Goal: Information Seeking & Learning: Learn about a topic

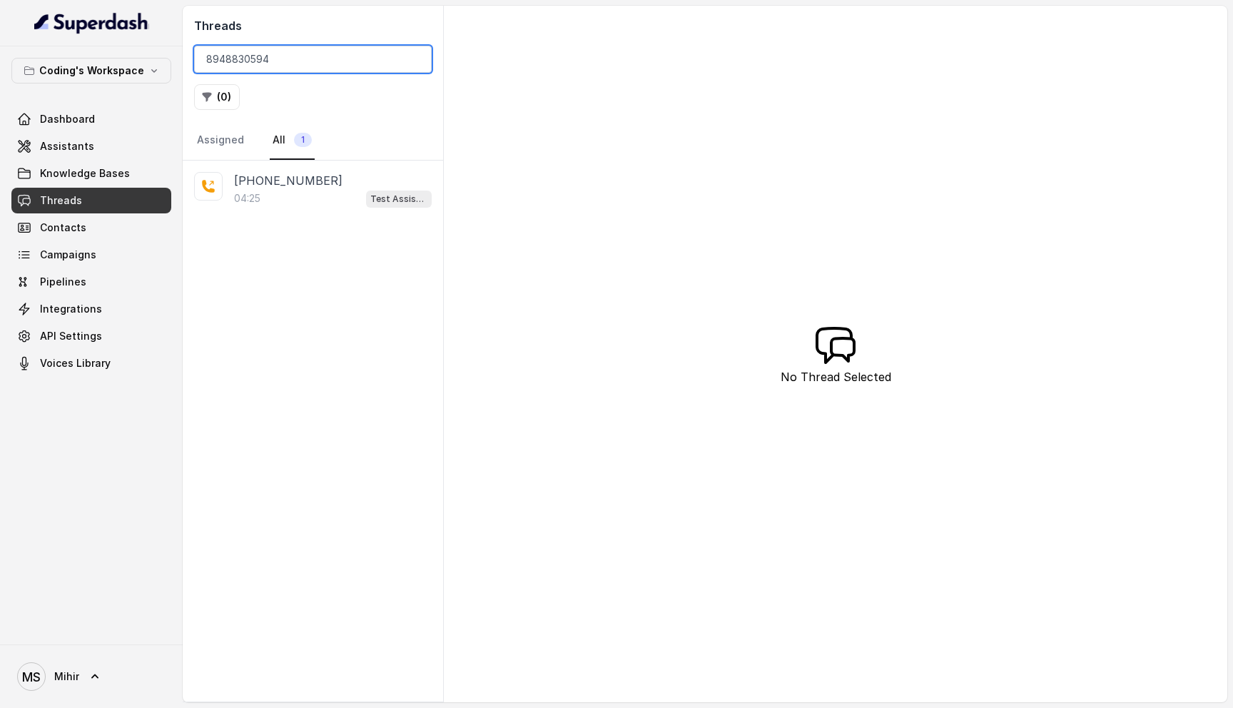
click at [325, 61] on input "8948830594" at bounding box center [313, 59] width 238 height 27
type input "]"
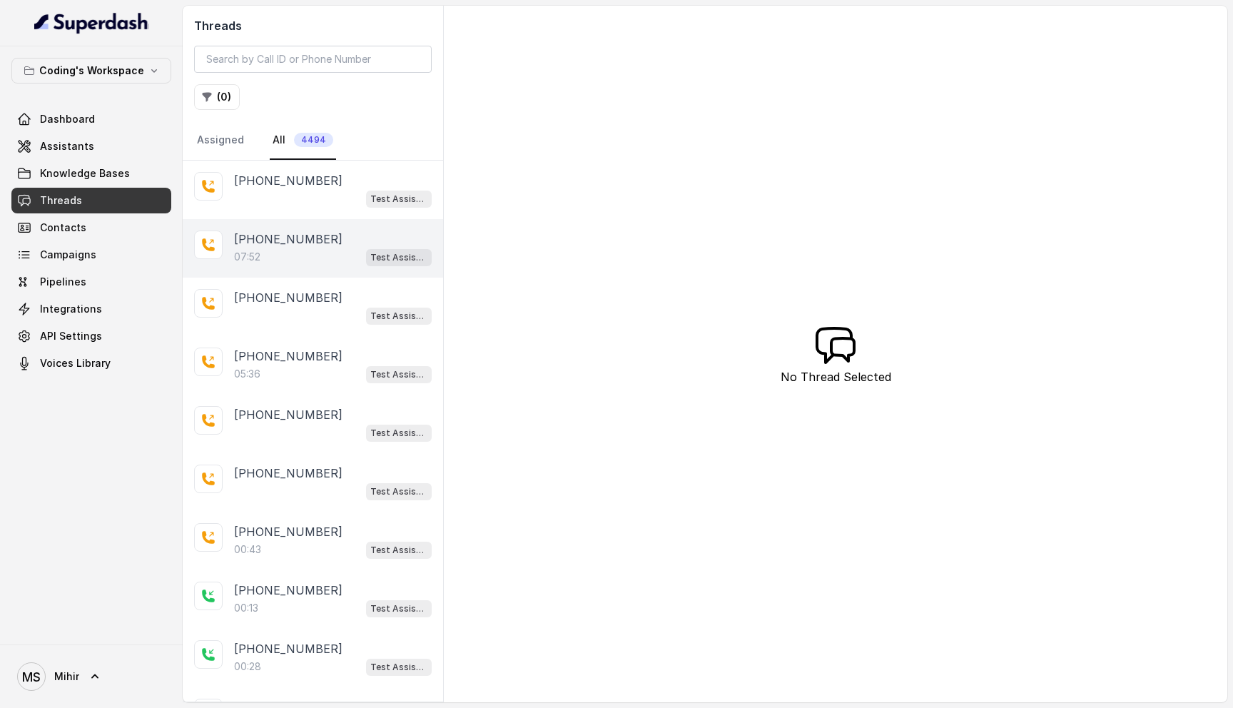
click at [250, 264] on div "07:52 Test Assistant-3" at bounding box center [333, 257] width 198 height 19
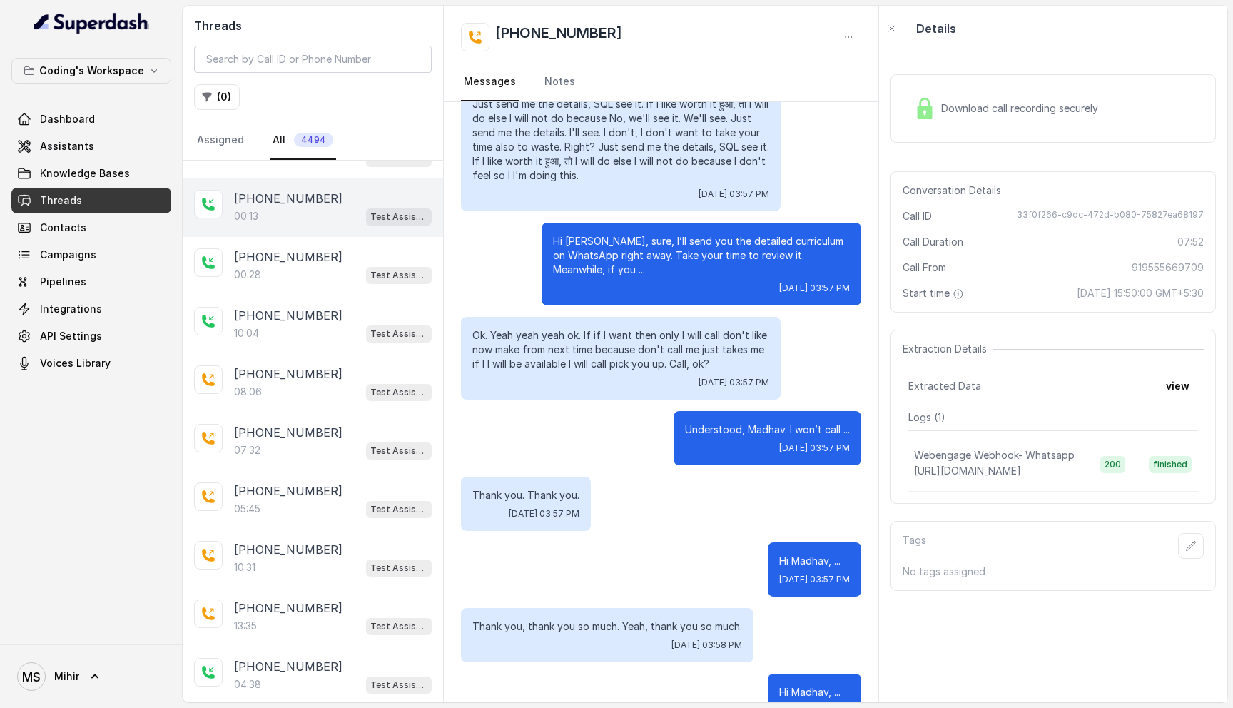
scroll to position [395, 0]
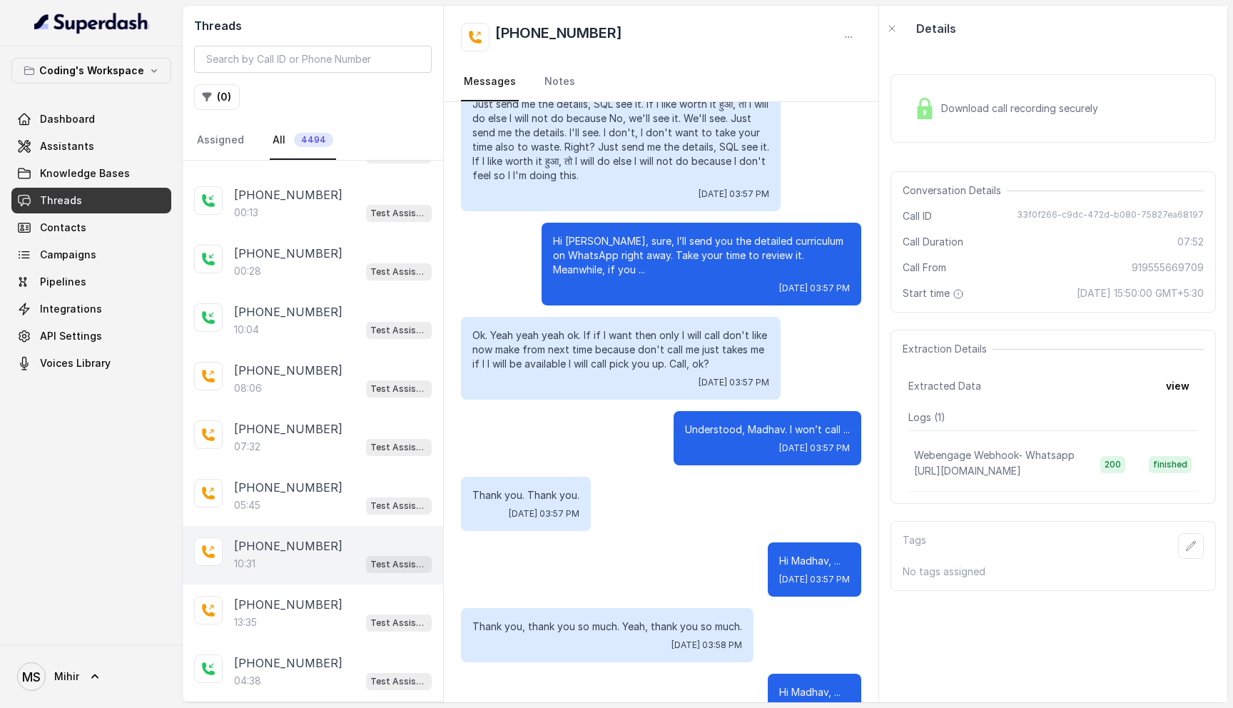
click at [283, 543] on p "[PHONE_NUMBER]" at bounding box center [288, 545] width 108 height 17
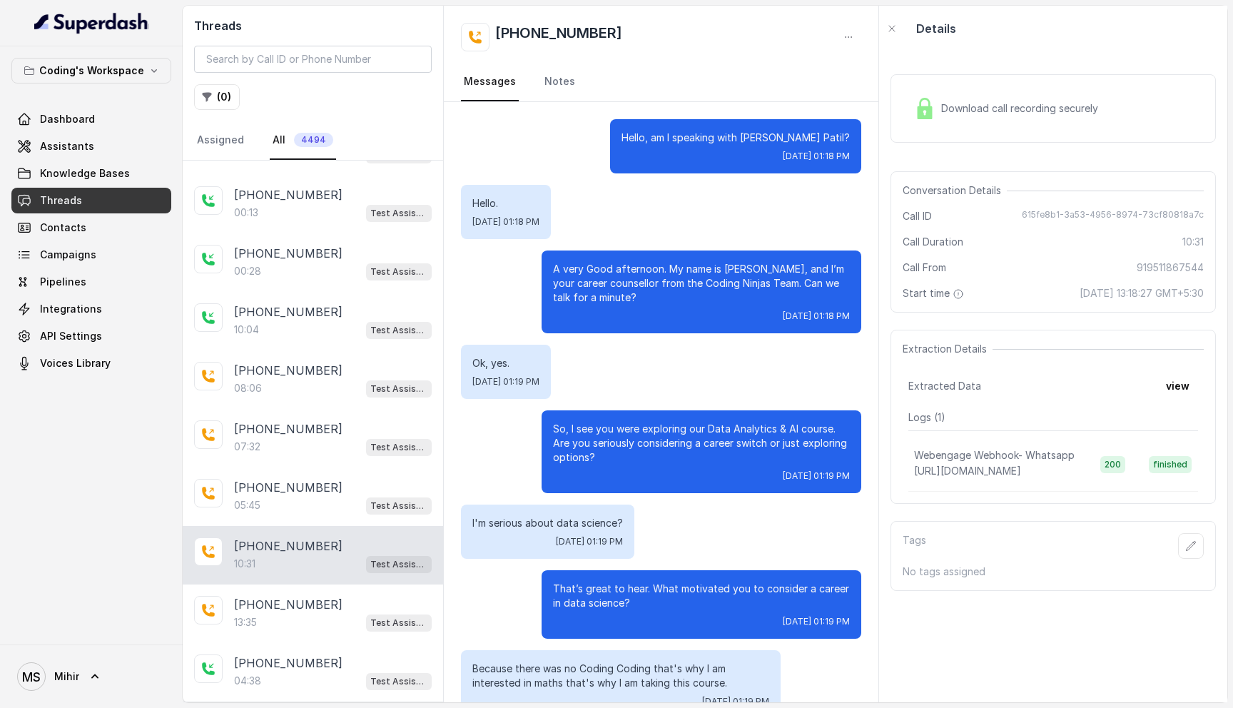
scroll to position [6682, 0]
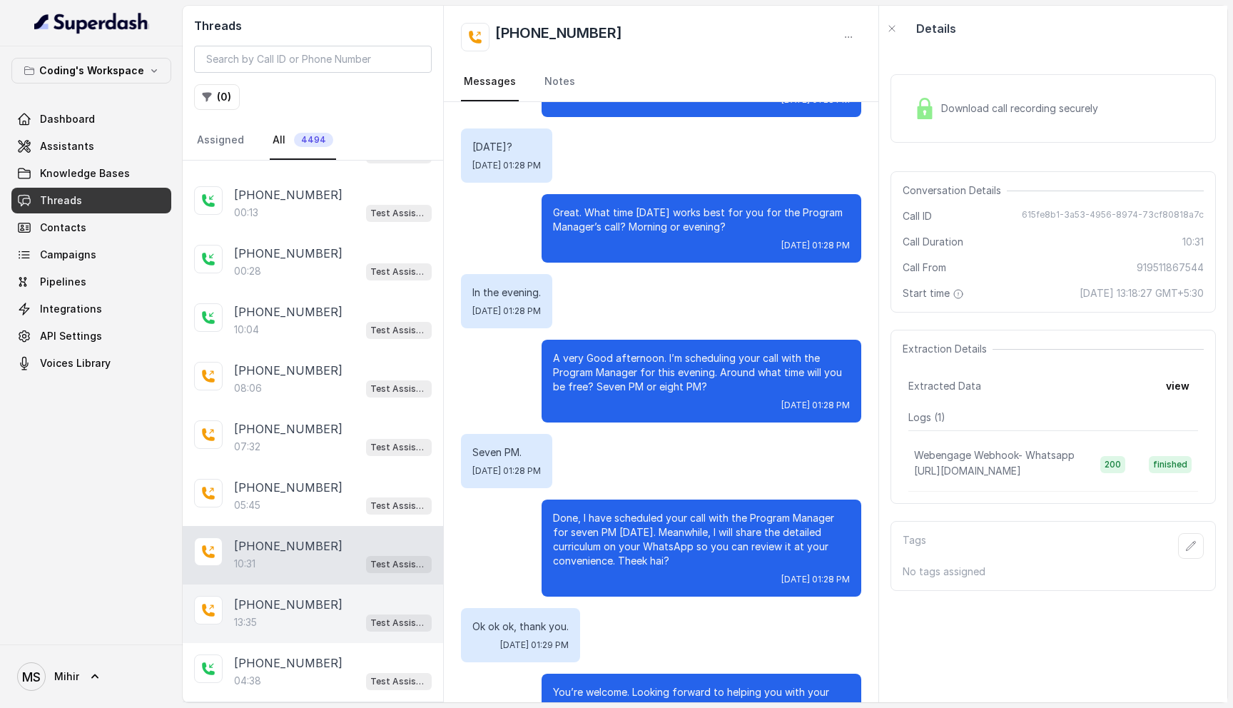
click at [289, 634] on div "[PHONE_NUMBER]:35 Test Assistant-3" at bounding box center [313, 613] width 260 height 59
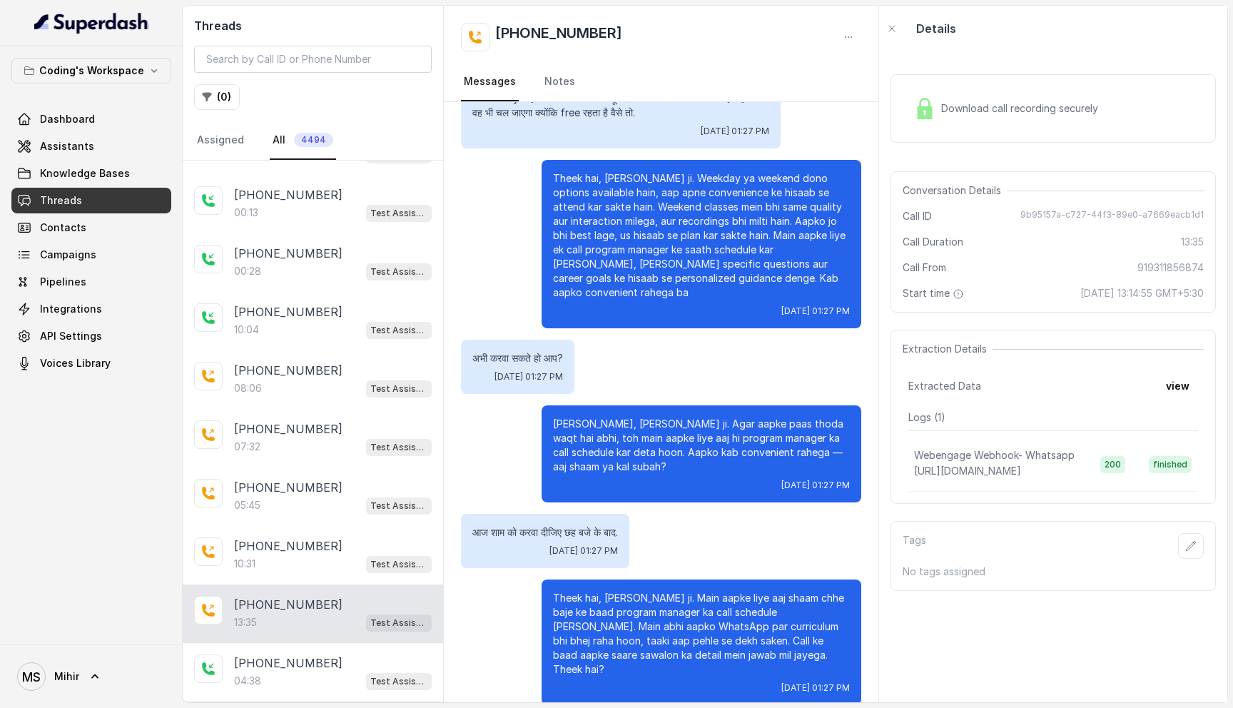
scroll to position [7932, 0]
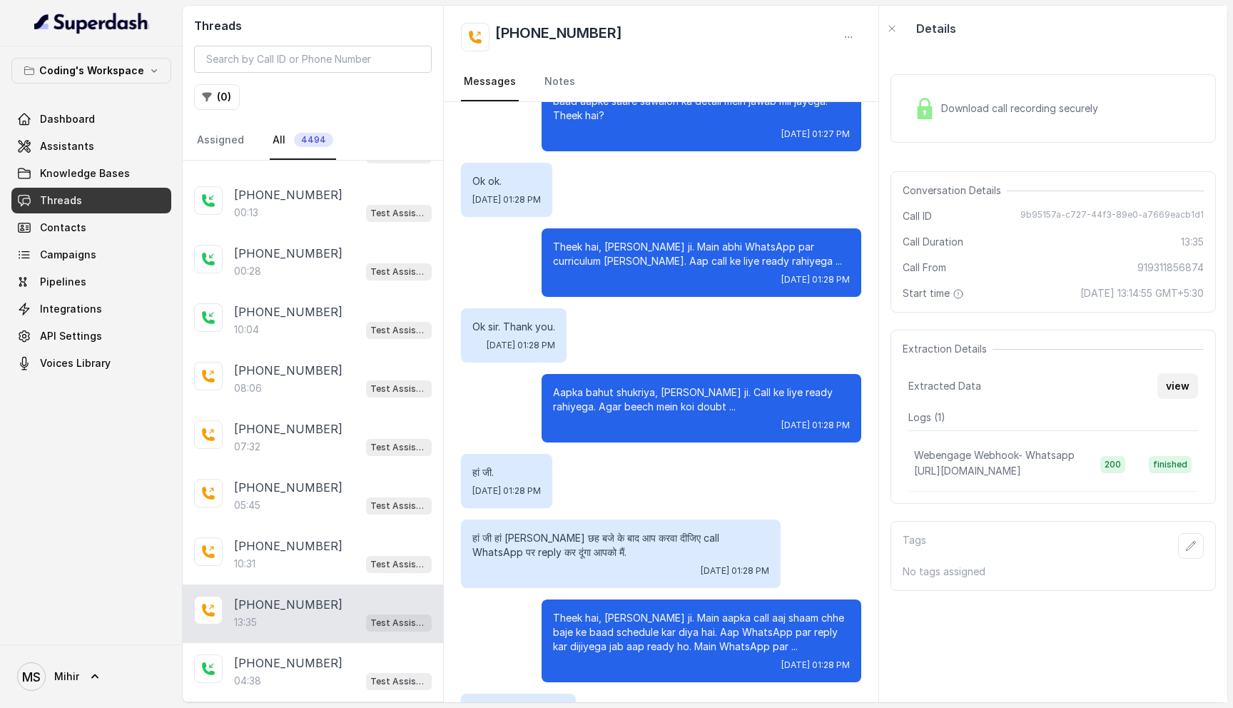
click at [1168, 397] on button "view" at bounding box center [1177, 386] width 41 height 26
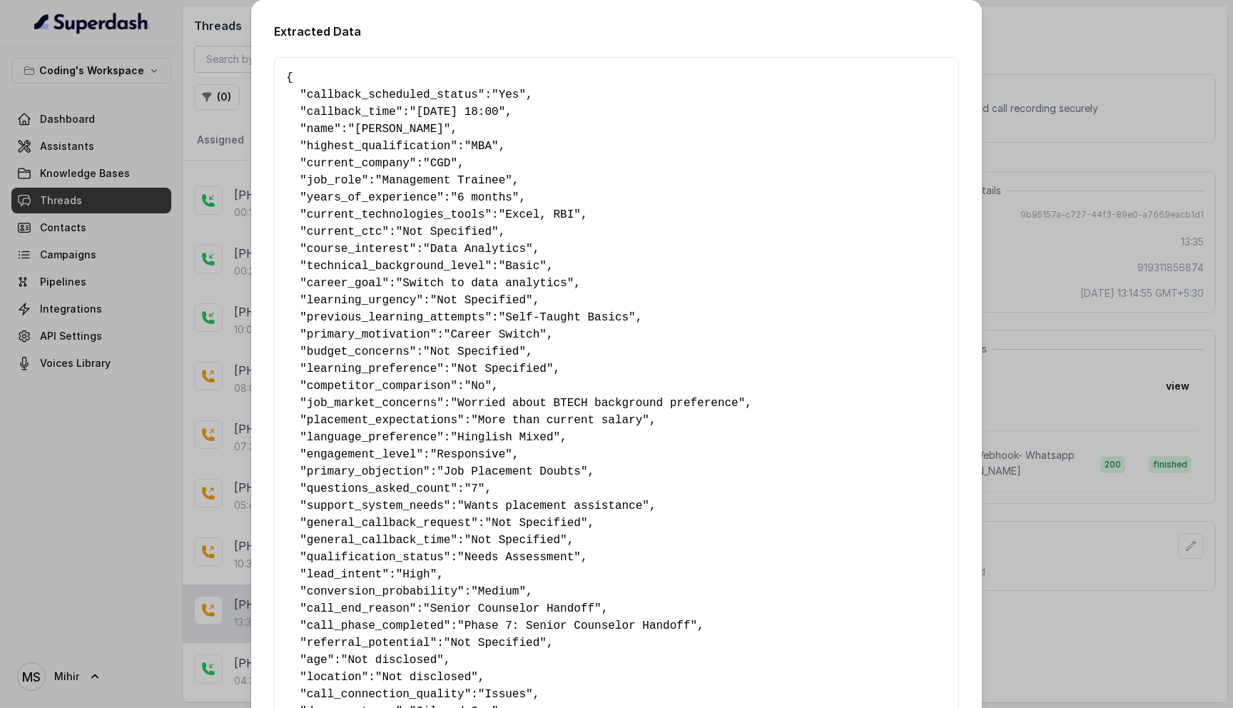
click at [1061, 412] on div "Extracted Data { " callback_scheduled_status ": "Yes" , " callback_time ": "[DA…" at bounding box center [616, 354] width 1233 height 708
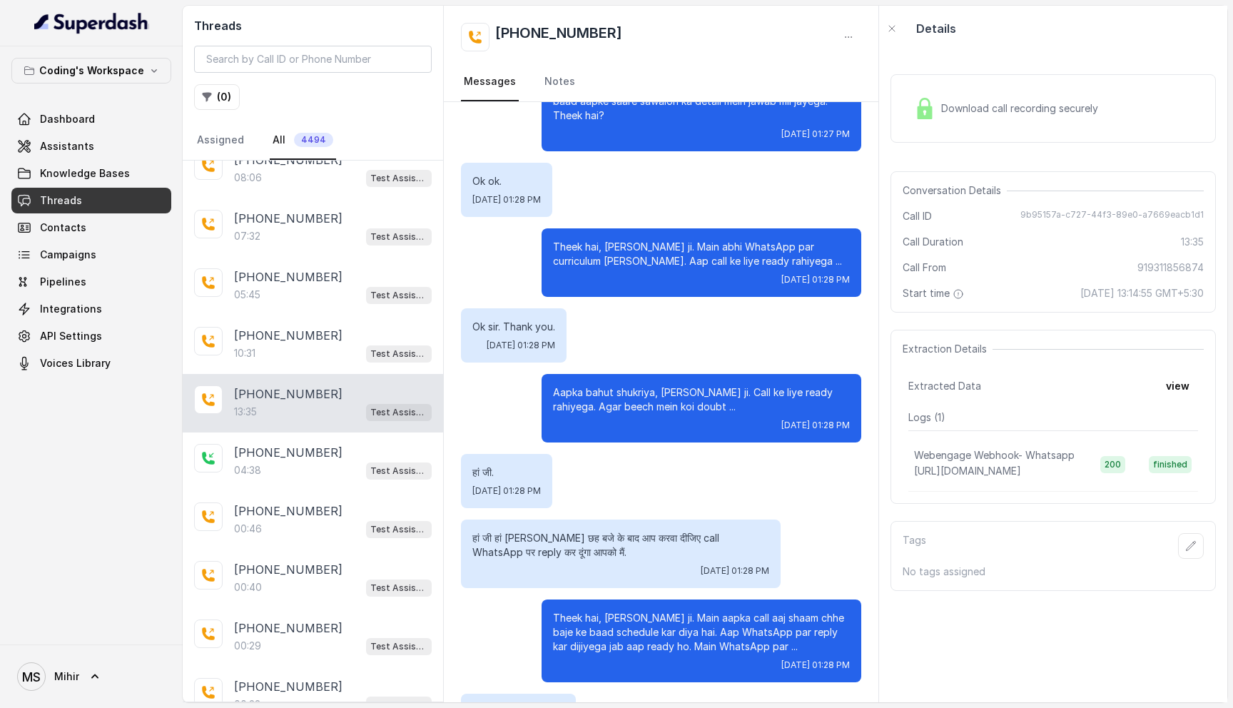
scroll to position [607, 0]
click at [252, 462] on p "04:38" at bounding box center [247, 469] width 27 height 14
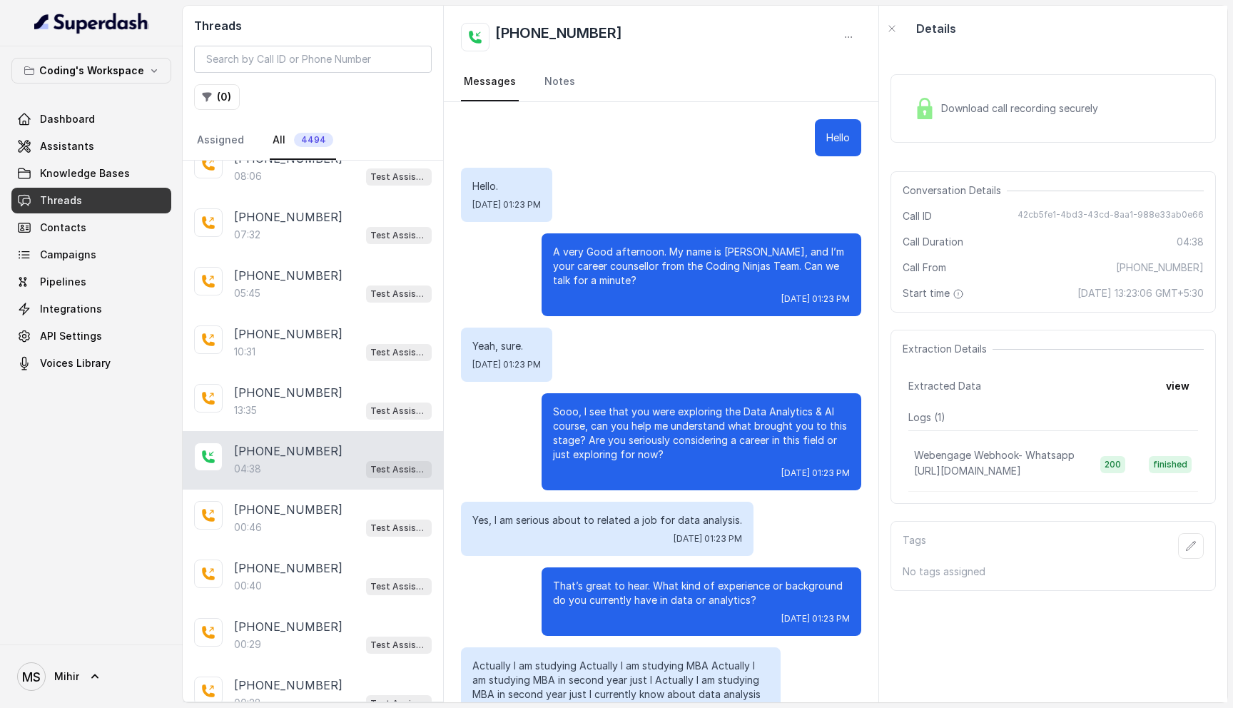
scroll to position [2591, 0]
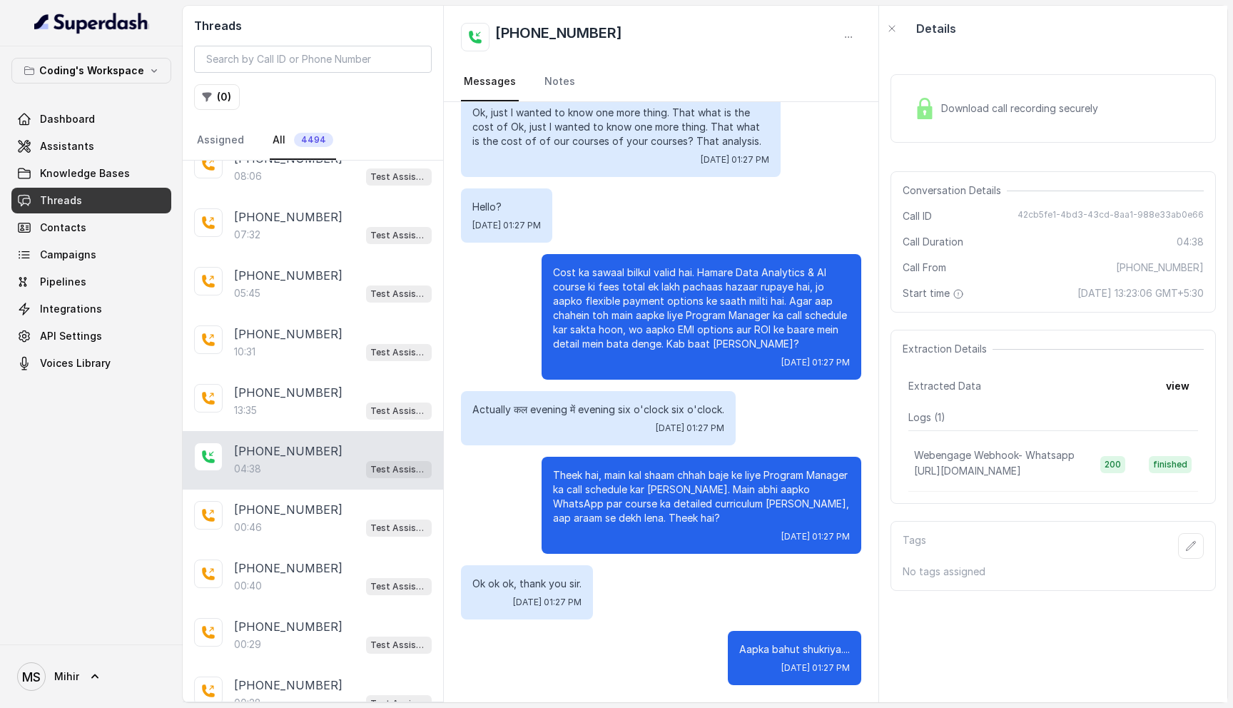
click at [537, 405] on p "Actually कल evening में evening six o'clock six o'clock." at bounding box center [598, 409] width 252 height 14
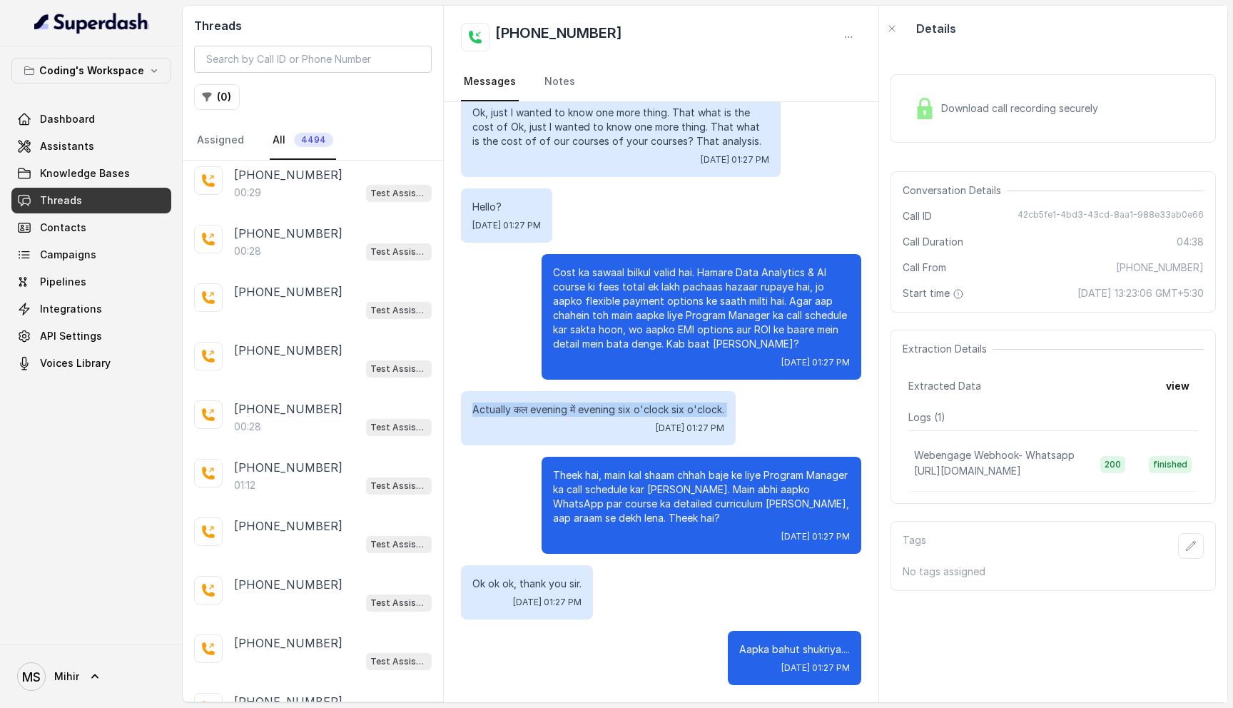
scroll to position [0, 0]
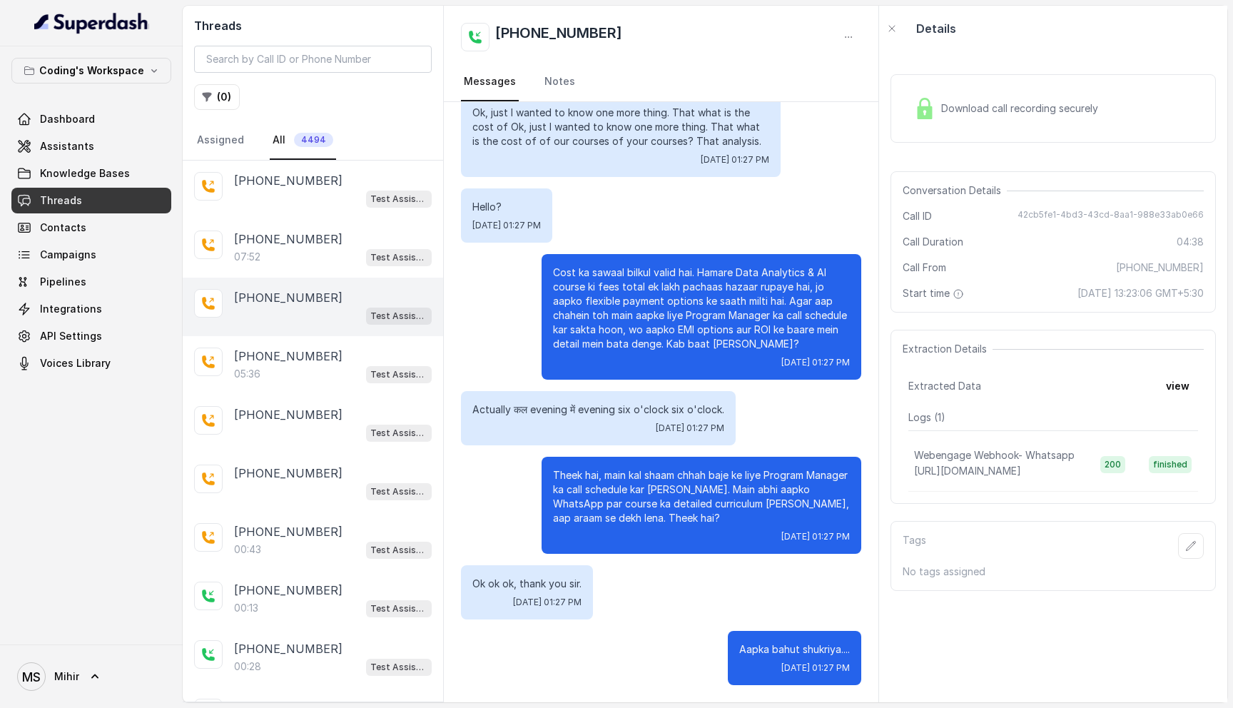
click at [325, 278] on div "[PHONE_NUMBER] Test Assistant-3" at bounding box center [313, 307] width 260 height 59
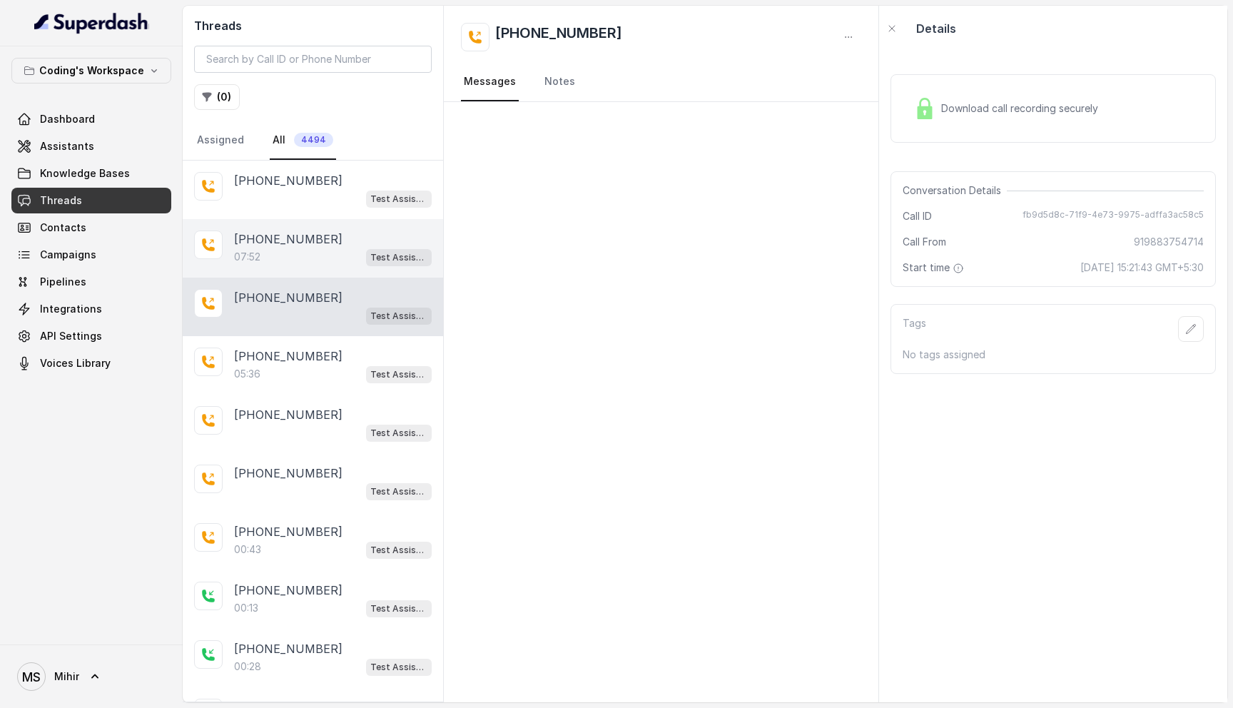
click at [293, 244] on p "[PHONE_NUMBER]" at bounding box center [288, 238] width 108 height 17
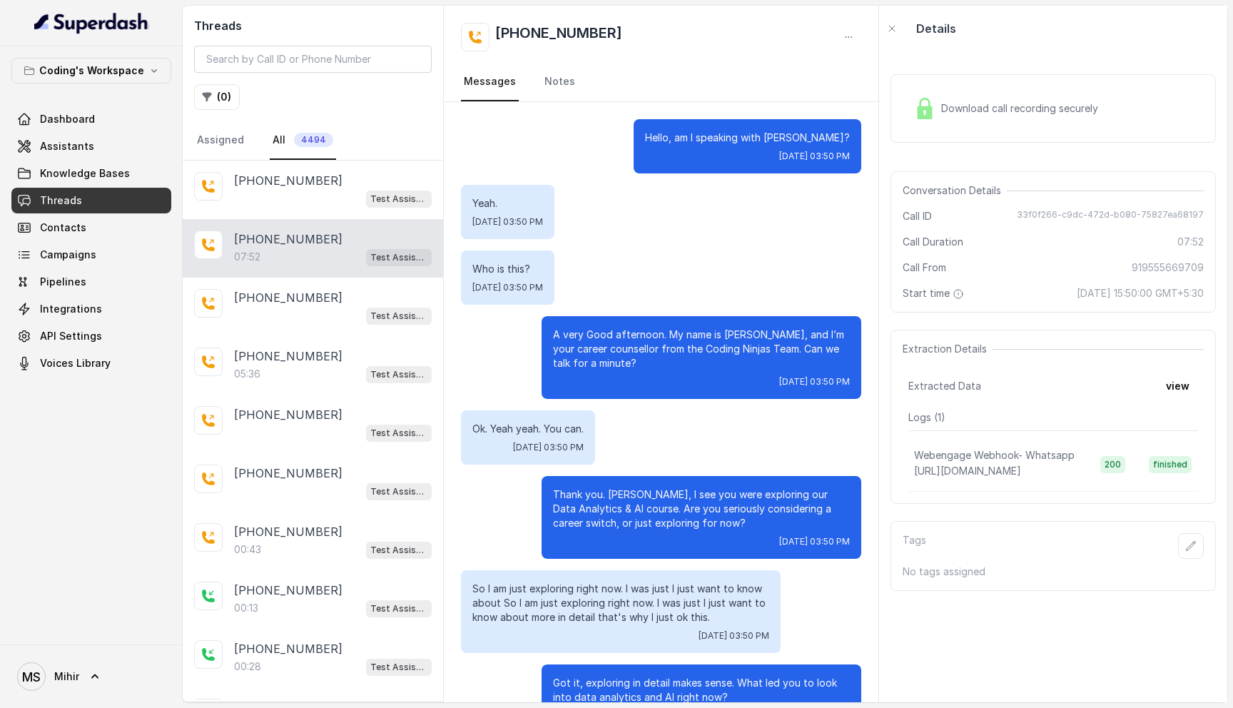
scroll to position [4846, 0]
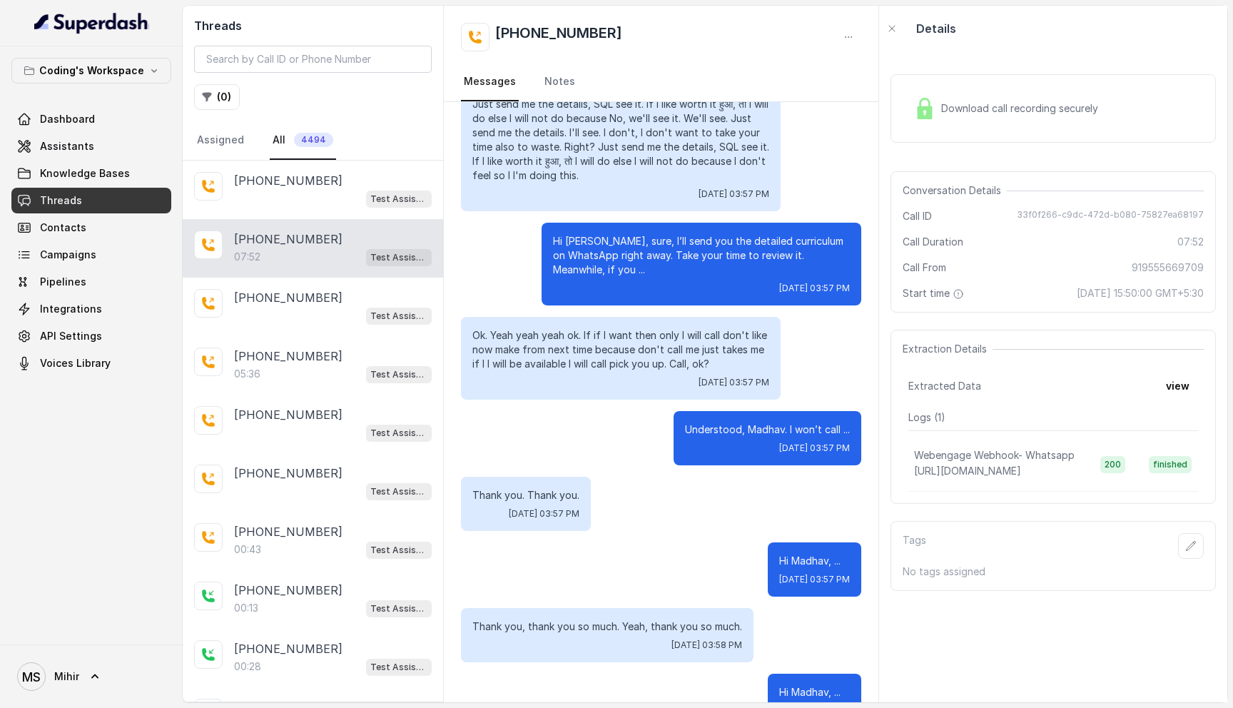
click at [652, 328] on p "Ok. Yeah yeah yeah ok. If if I want then only I will call don't like now make f…" at bounding box center [620, 349] width 297 height 43
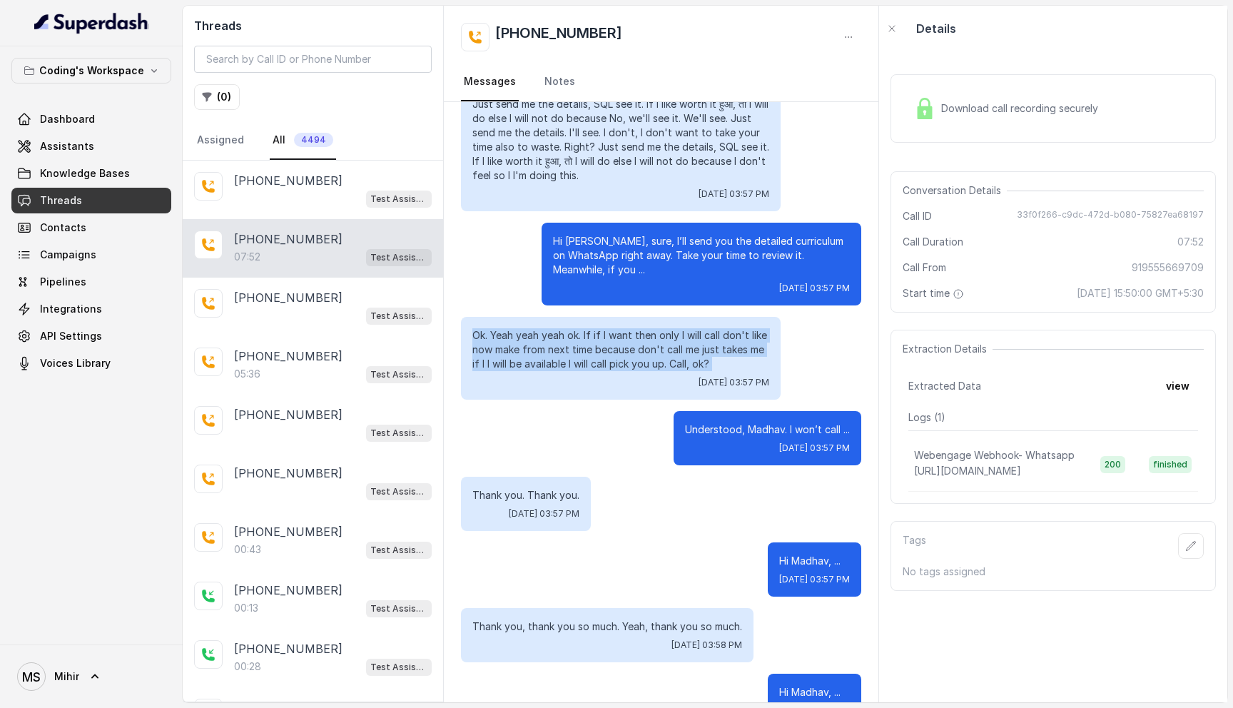
click at [652, 328] on p "Ok. Yeah yeah yeah ok. If if I want then only I will call don't like now make f…" at bounding box center [620, 349] width 297 height 43
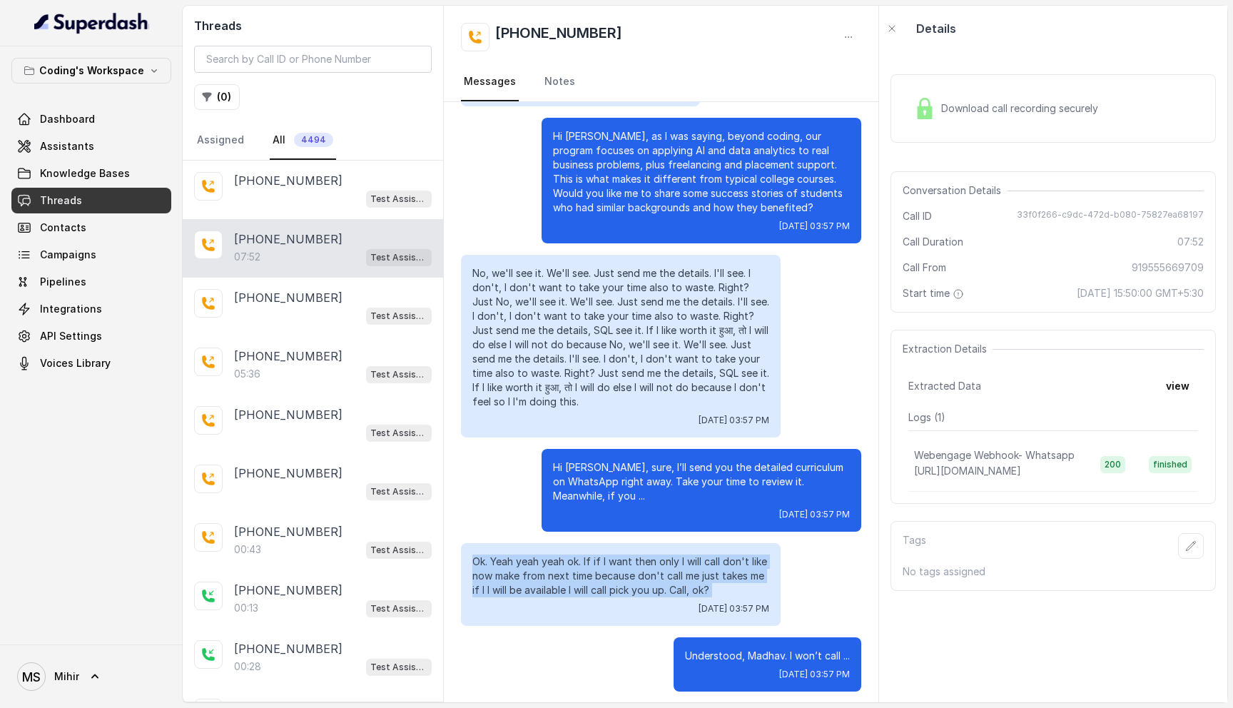
scroll to position [4630, 0]
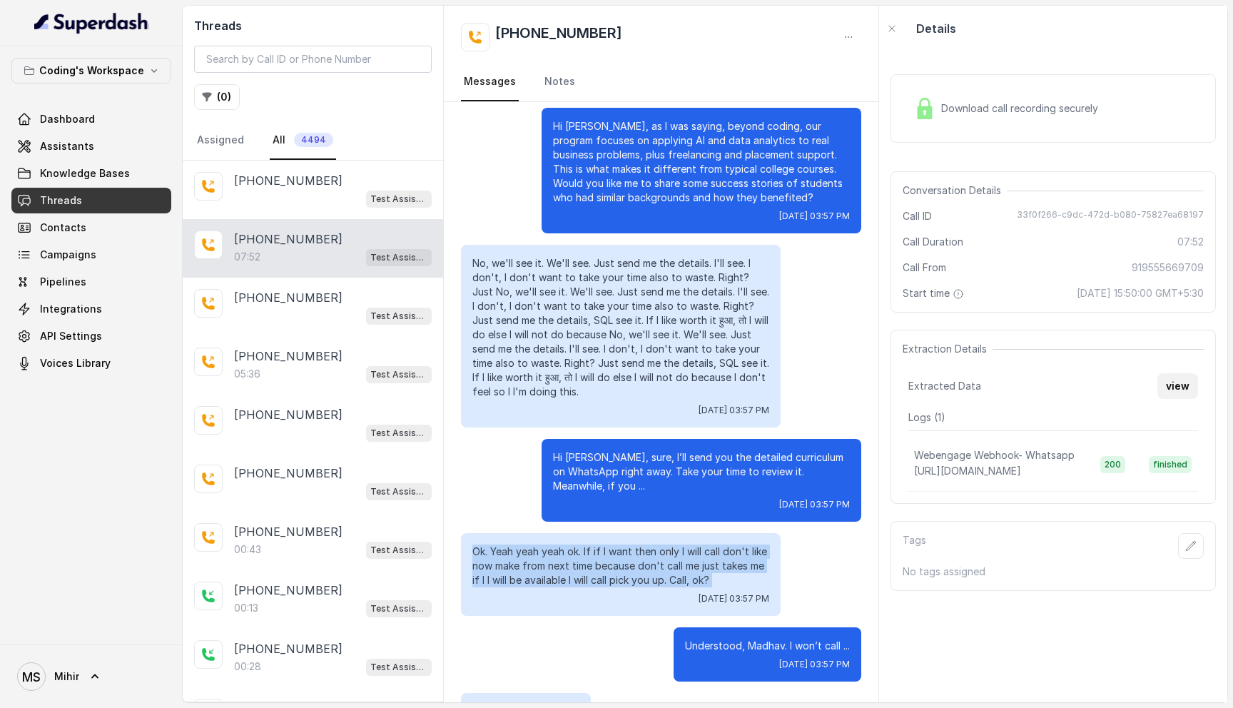
click at [1175, 378] on button "view" at bounding box center [1177, 386] width 41 height 26
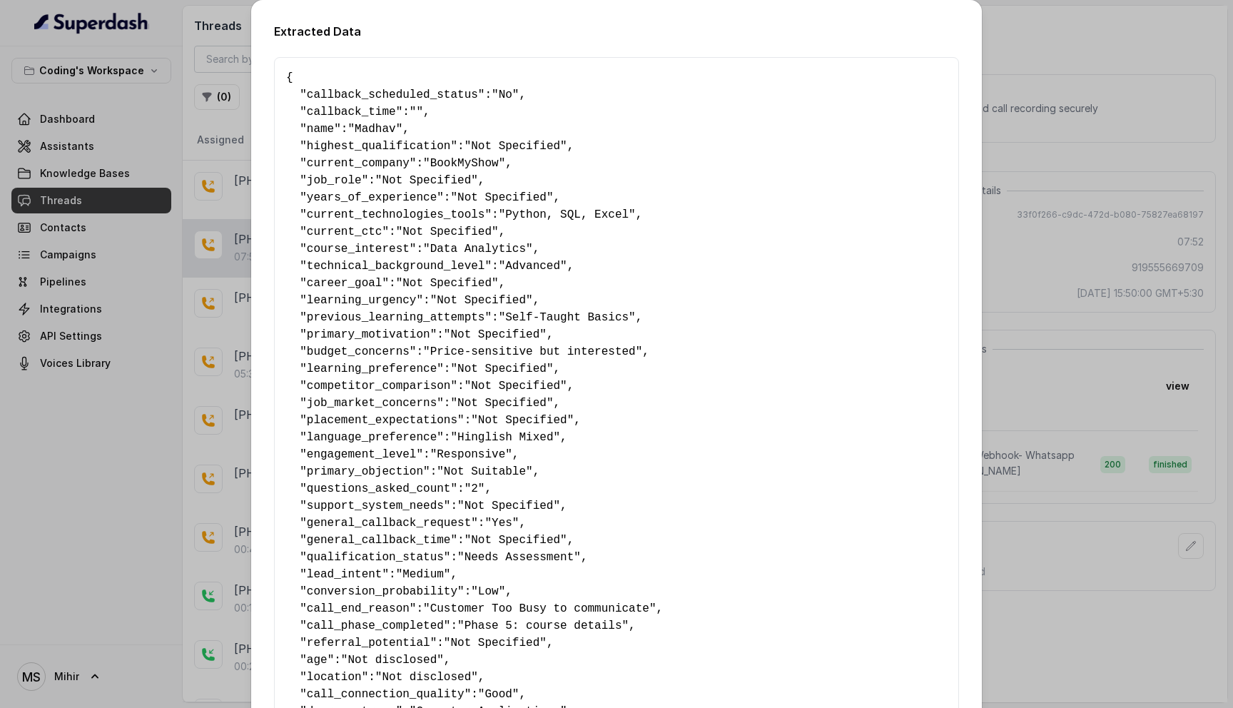
click at [1084, 368] on div "Extracted Data { " callback_scheduled_status ": "No" , " callback_time ": "" , …" at bounding box center [616, 354] width 1233 height 708
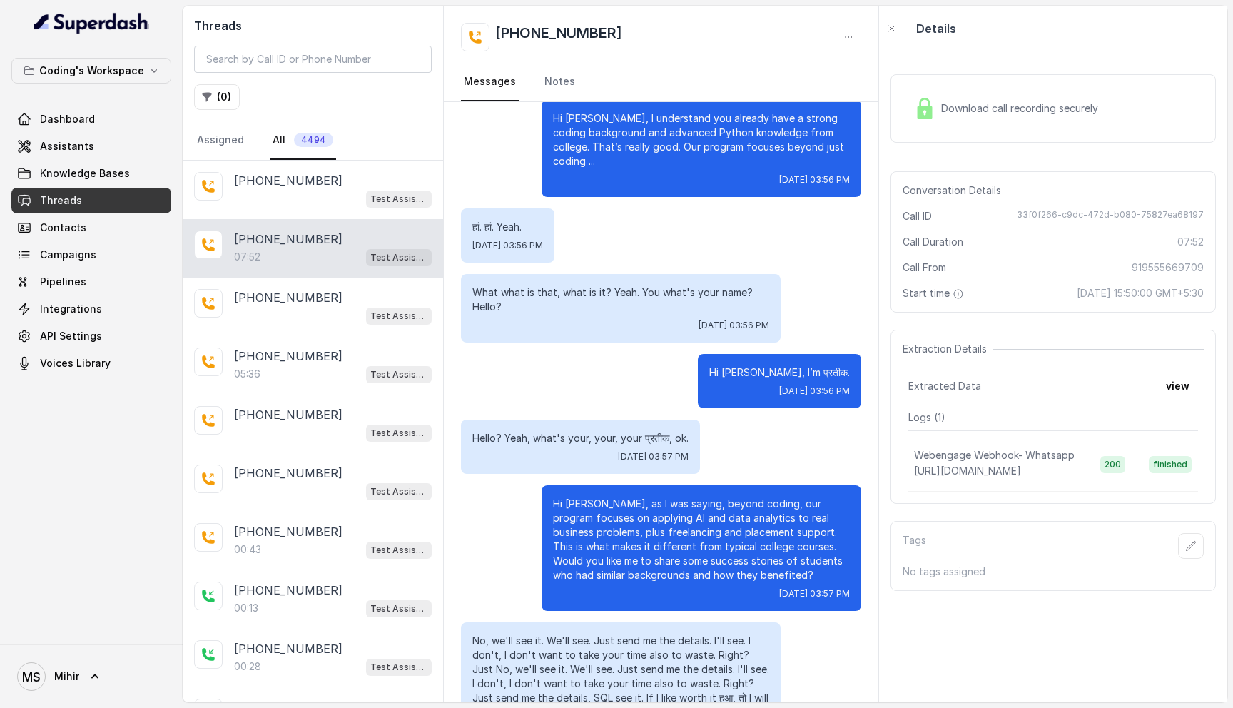
scroll to position [4178, 0]
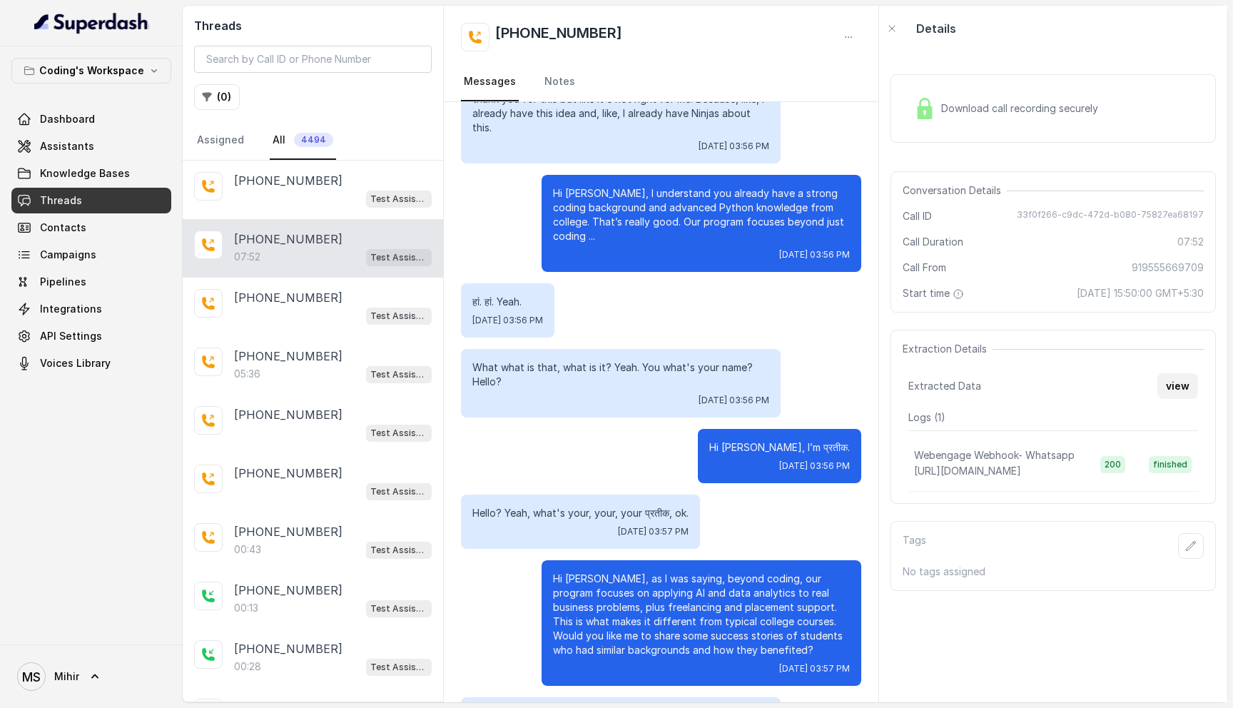
click at [1169, 385] on button "view" at bounding box center [1177, 386] width 41 height 26
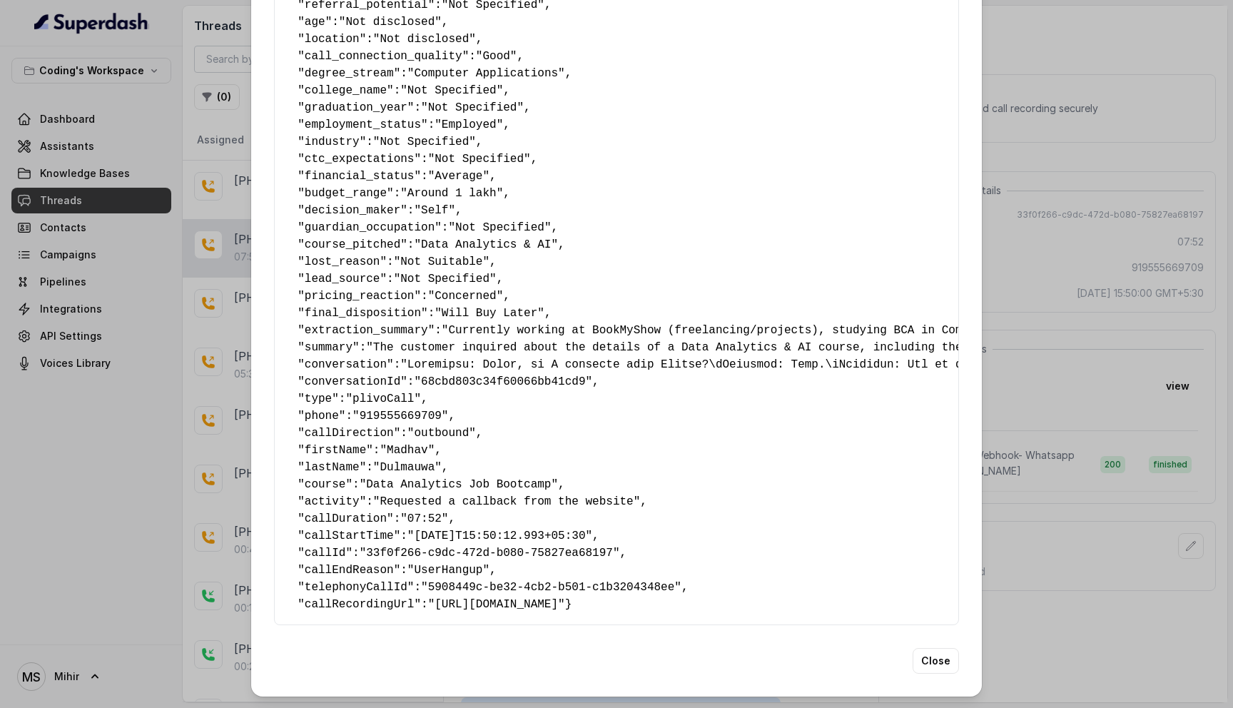
scroll to position [0, 0]
click at [931, 658] on button "Close" at bounding box center [936, 661] width 46 height 26
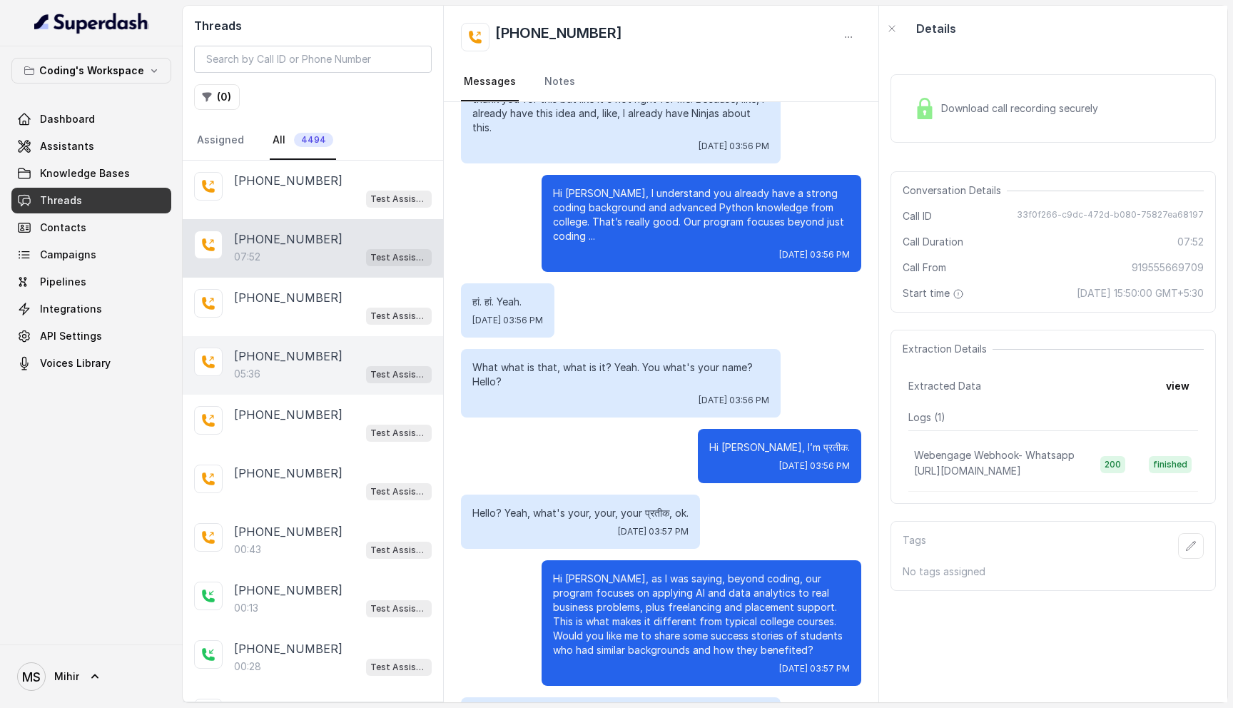
click at [316, 384] on div "[PHONE_NUMBER]:36 Test Assistant-3" at bounding box center [313, 365] width 260 height 59
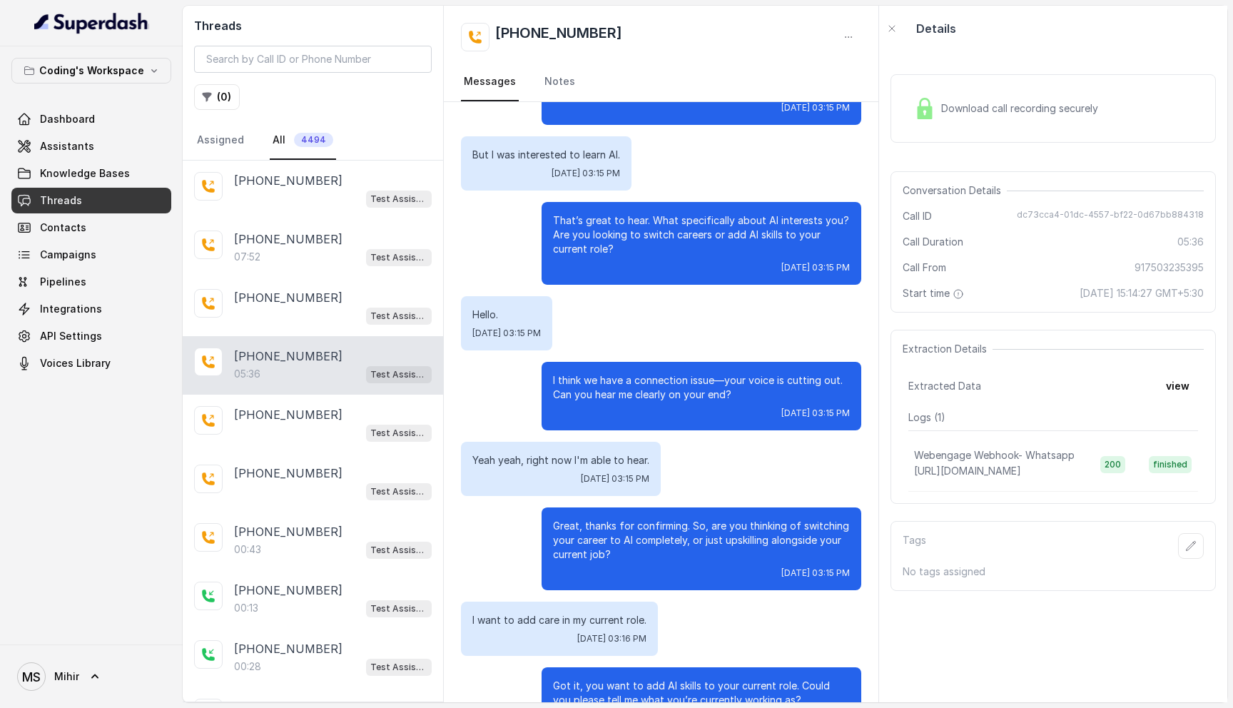
scroll to position [355, 0]
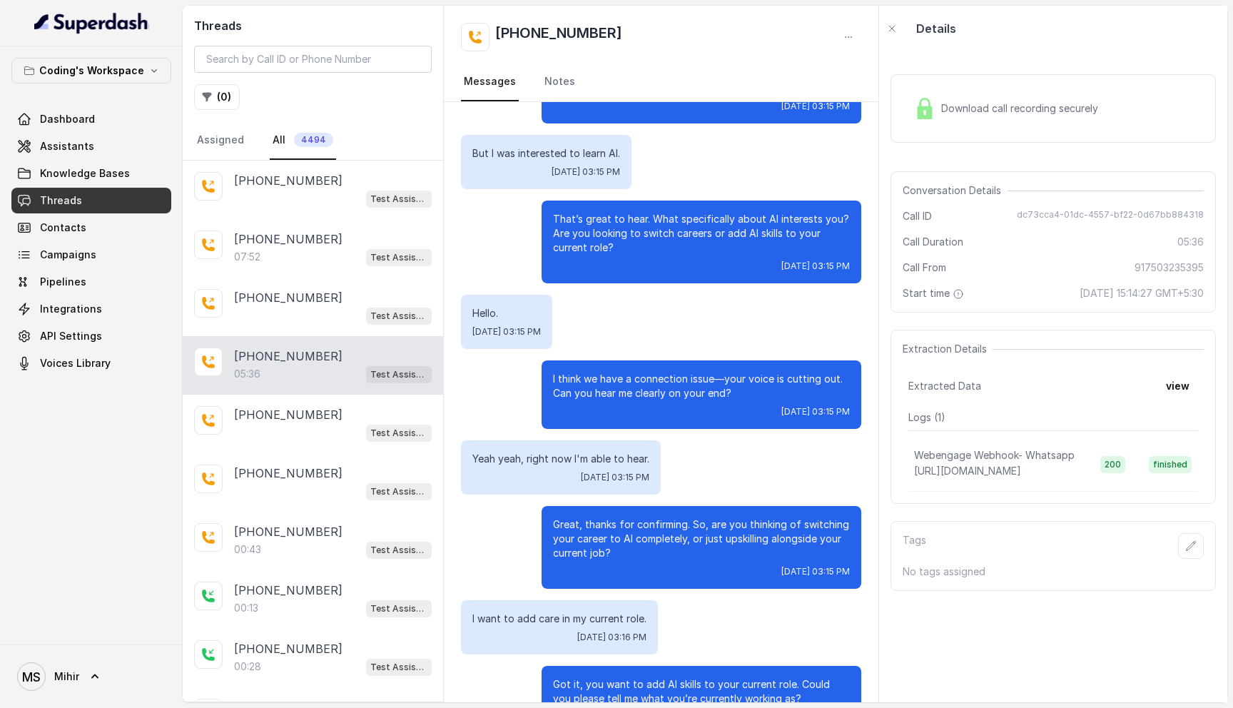
click at [602, 530] on p "Great, thanks for confirming. So, are you thinking of switching your career to …" at bounding box center [701, 538] width 297 height 43
click at [634, 531] on p "Great, thanks for confirming. So, are you thinking of switching your career to …" at bounding box center [701, 538] width 297 height 43
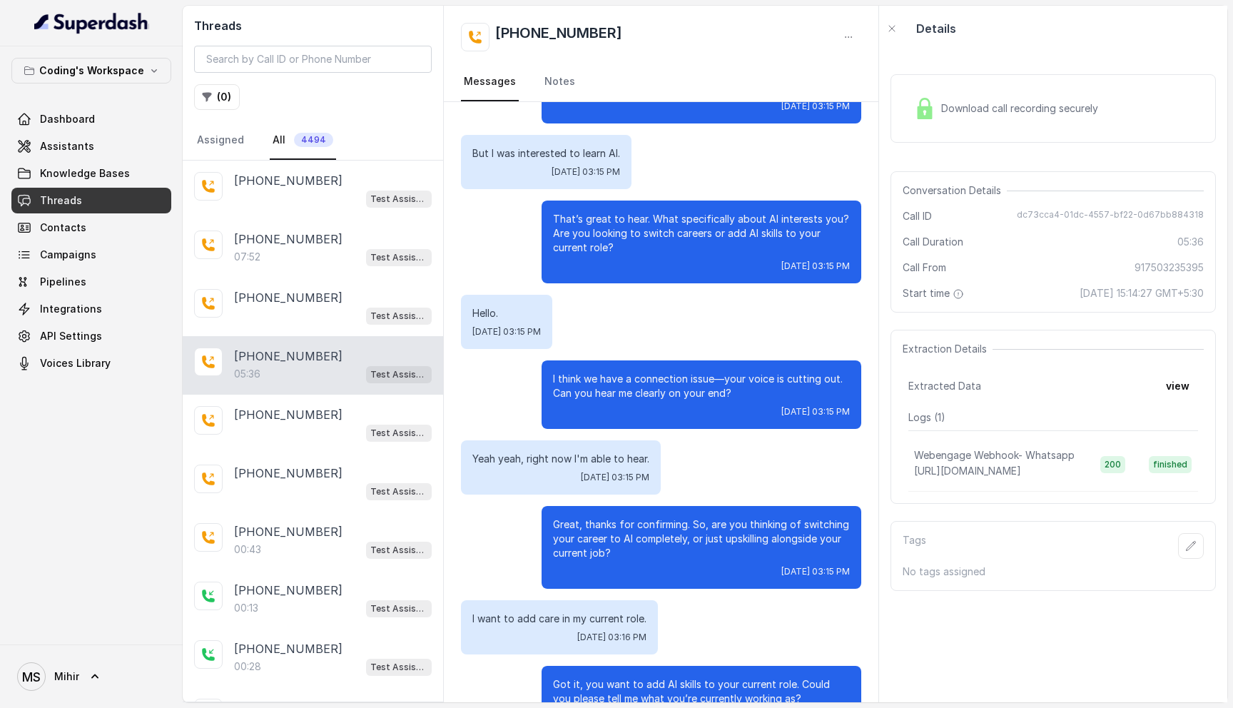
click at [622, 547] on p "Great, thanks for confirming. So, are you thinking of switching your career to …" at bounding box center [701, 538] width 297 height 43
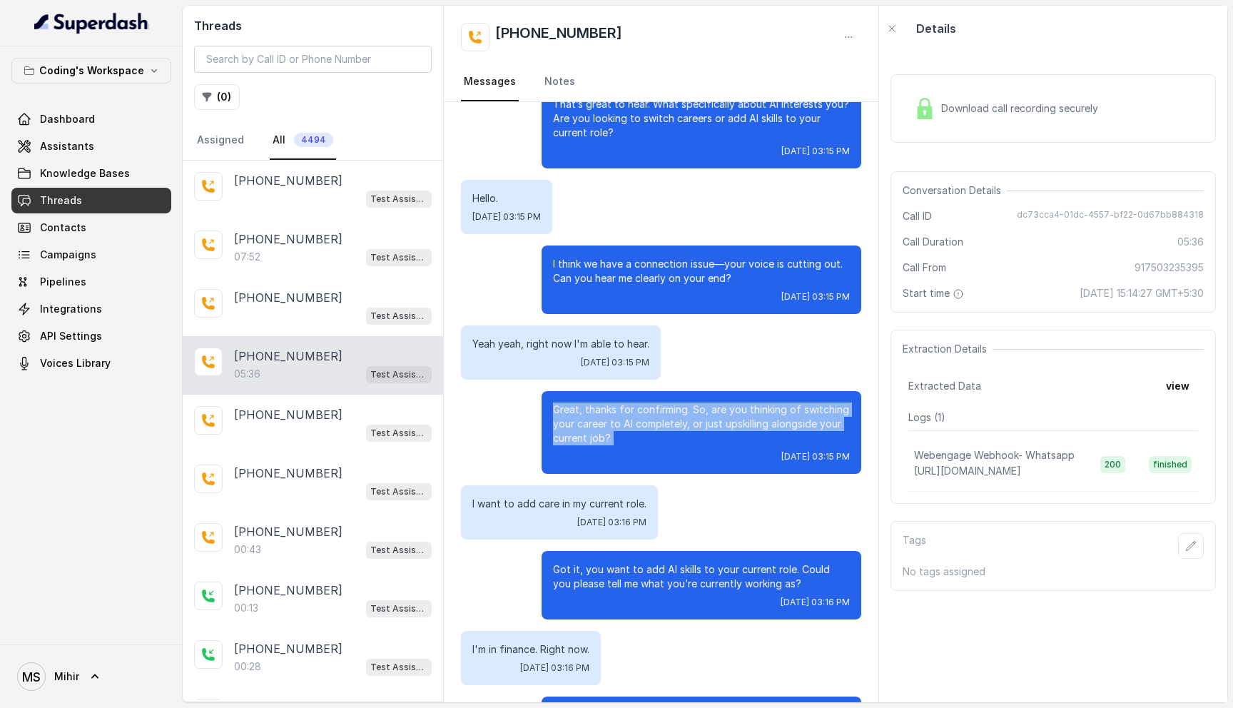
scroll to position [472, 0]
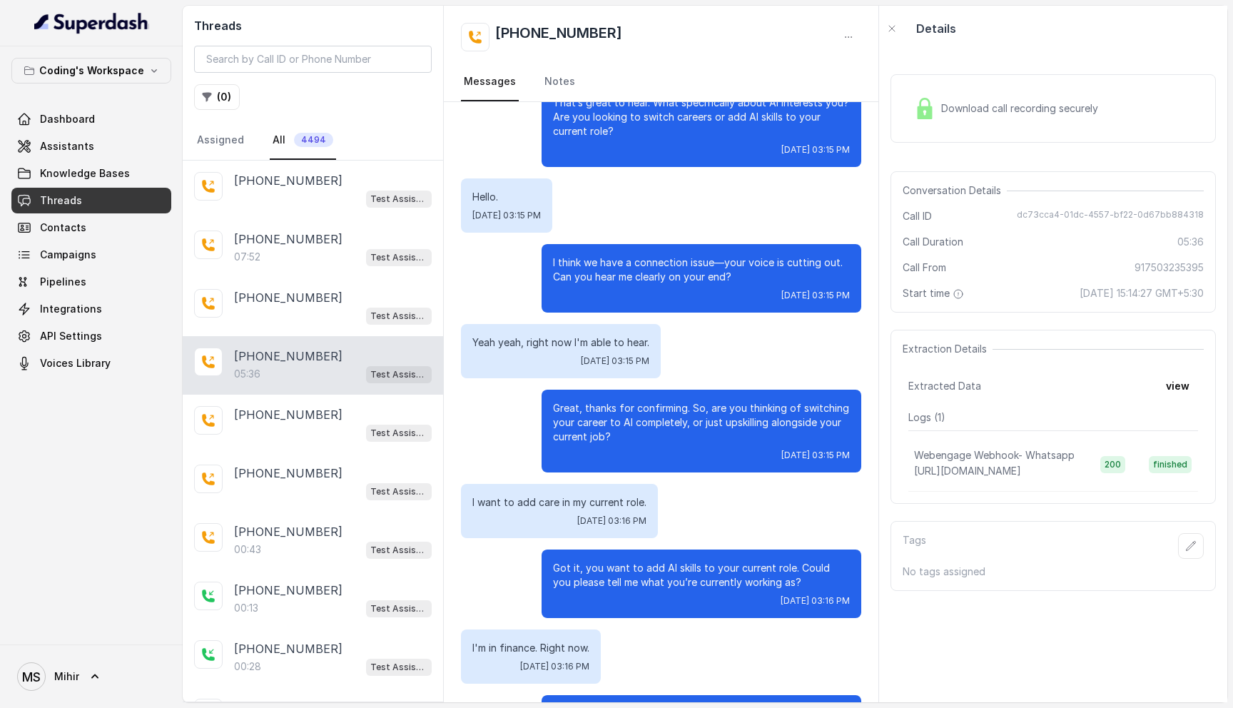
click at [648, 584] on p "Got it, you want to add AI skills to your current role. Could you please tell m…" at bounding box center [701, 575] width 297 height 29
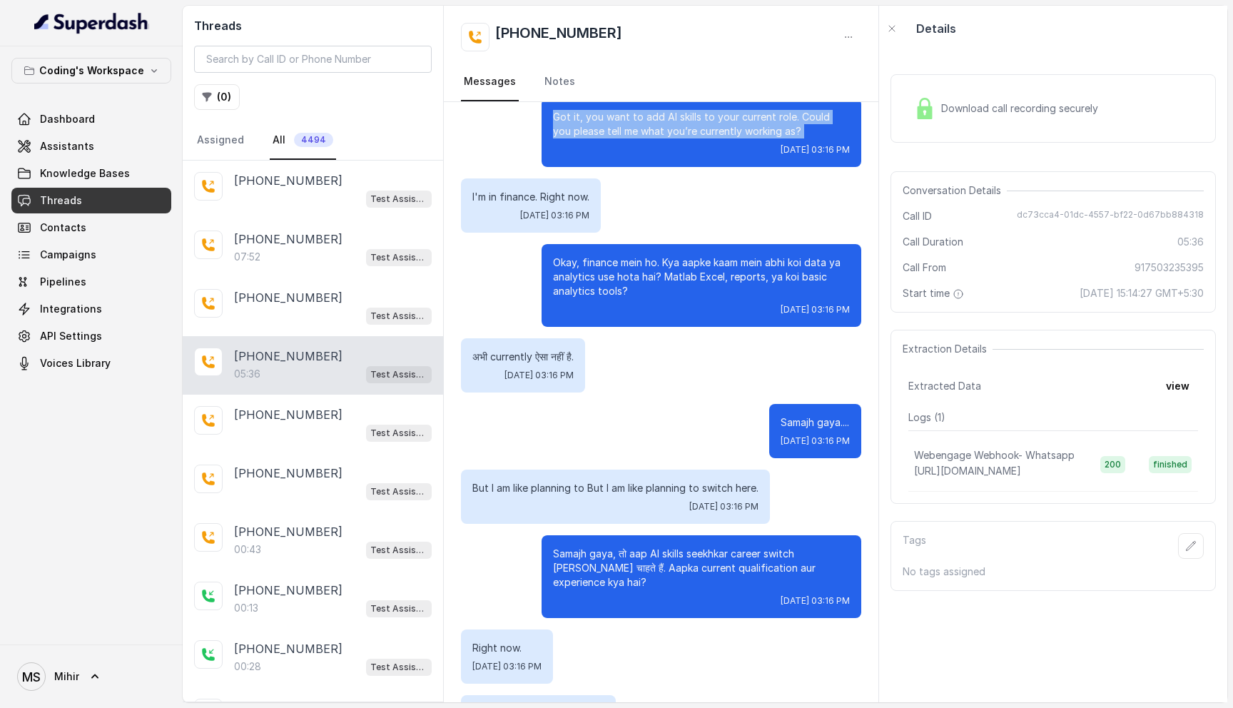
scroll to position [927, 0]
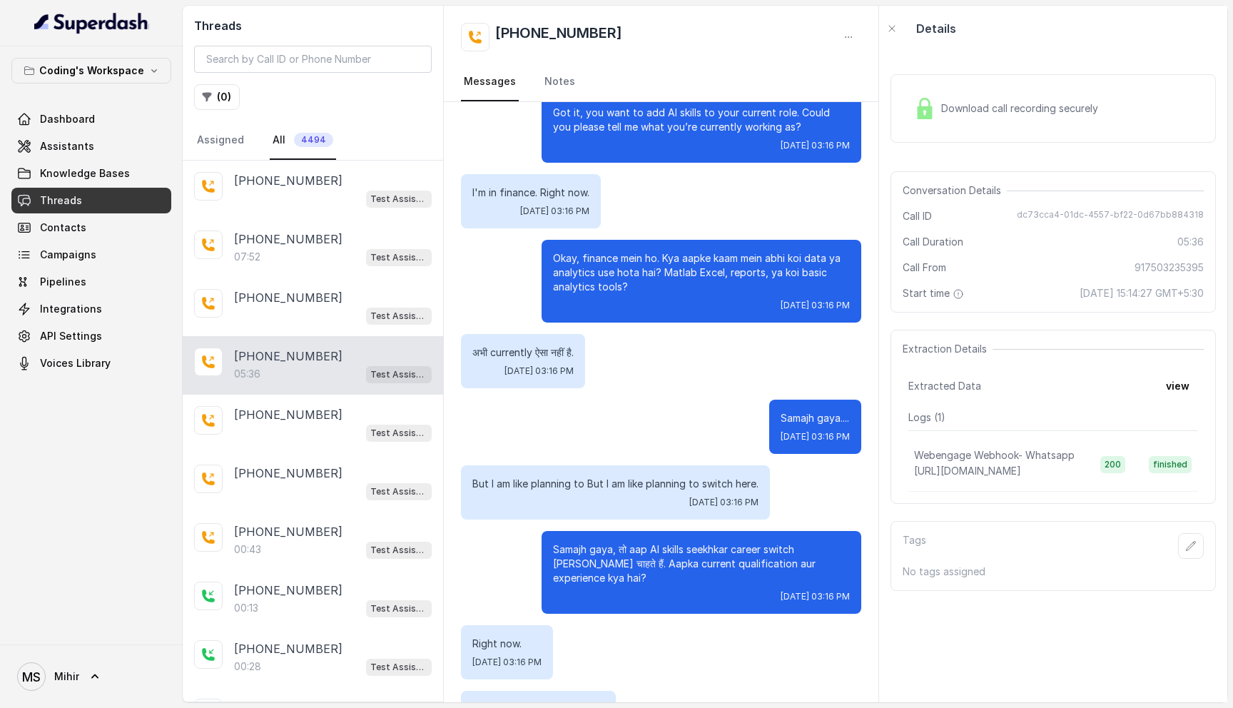
click at [688, 566] on p "Samajh gaya, तो aap AI skills seekhkar career switch [PERSON_NAME] चाहते हैं. A…" at bounding box center [701, 563] width 297 height 43
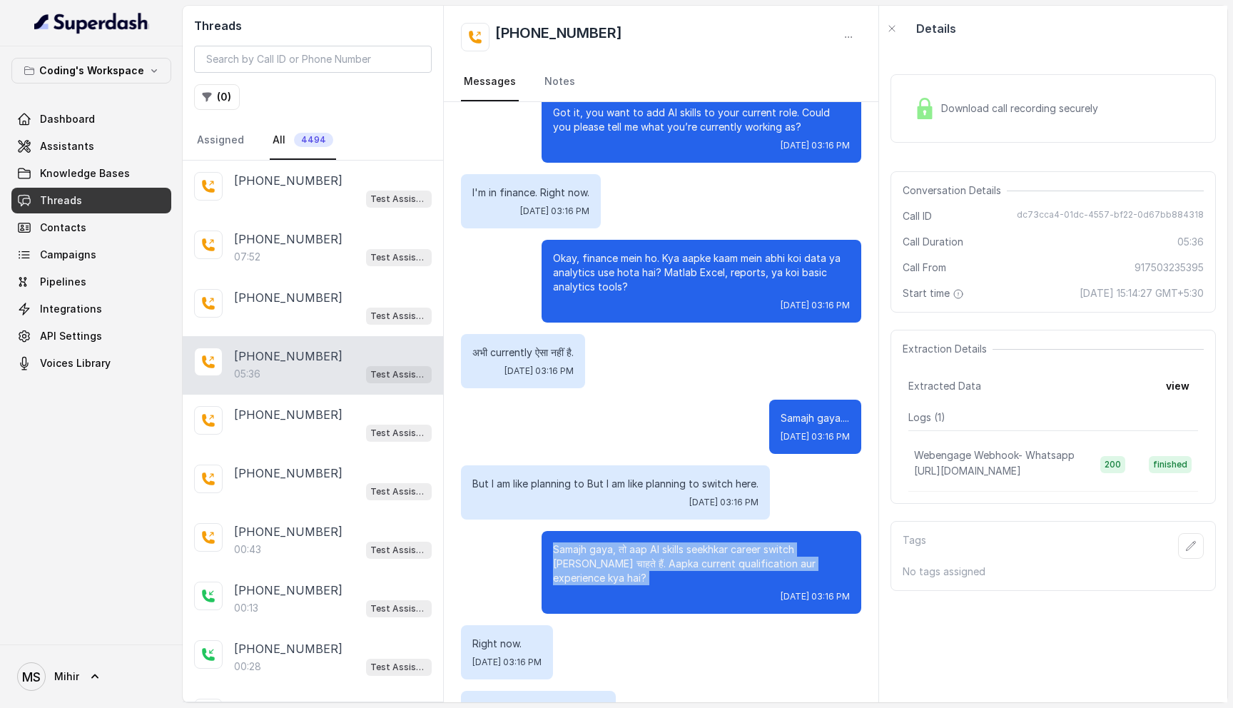
click at [688, 566] on p "Samajh gaya, तो aap AI skills seekhkar career switch [PERSON_NAME] चाहते हैं. A…" at bounding box center [701, 563] width 297 height 43
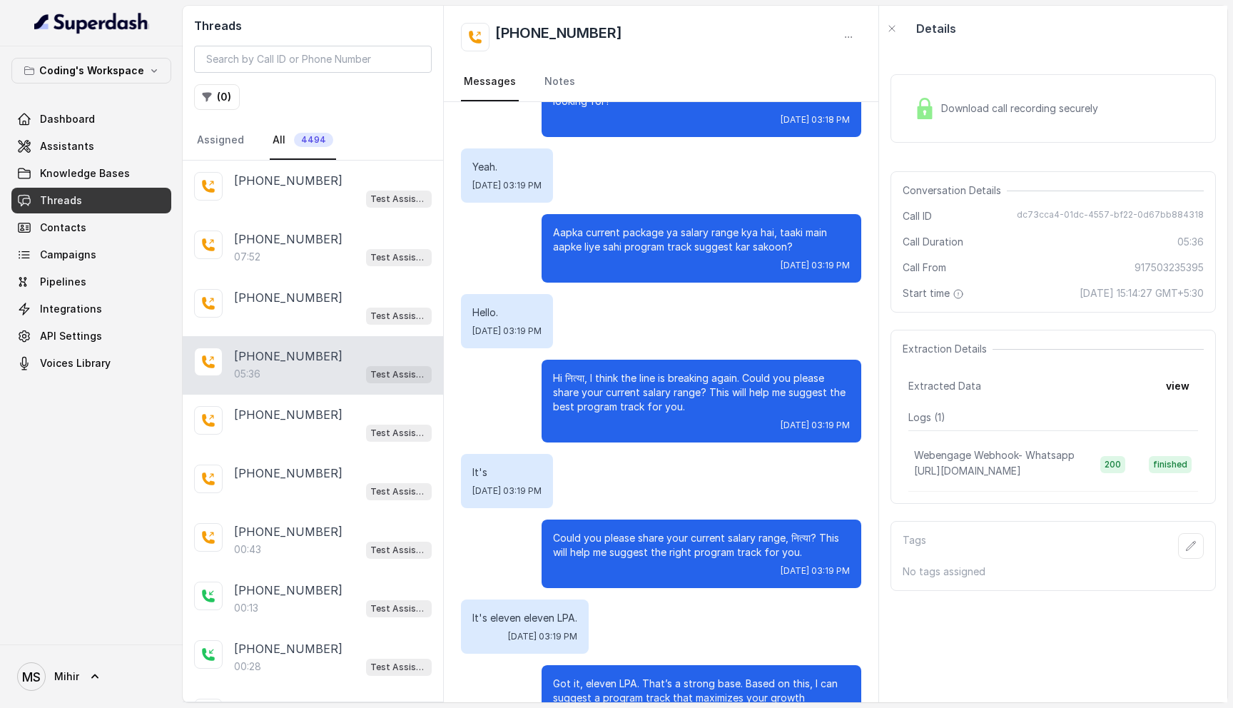
scroll to position [3062, 0]
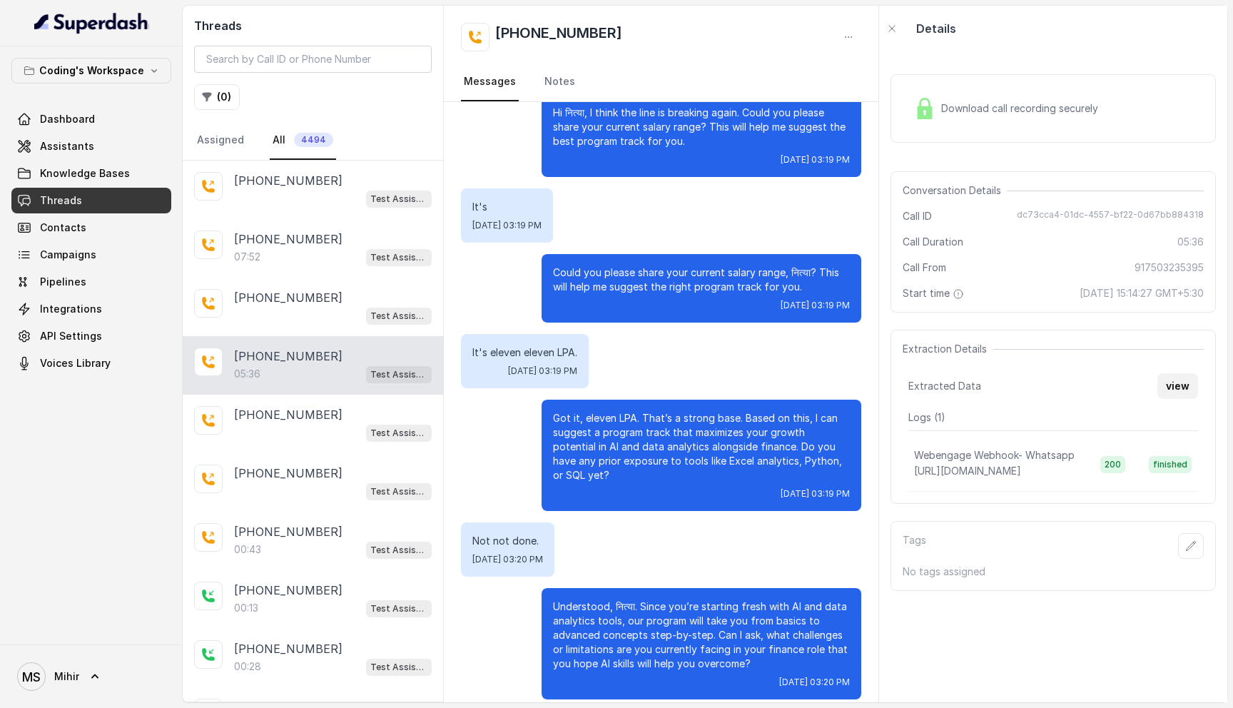
click at [1174, 387] on button "view" at bounding box center [1177, 386] width 41 height 26
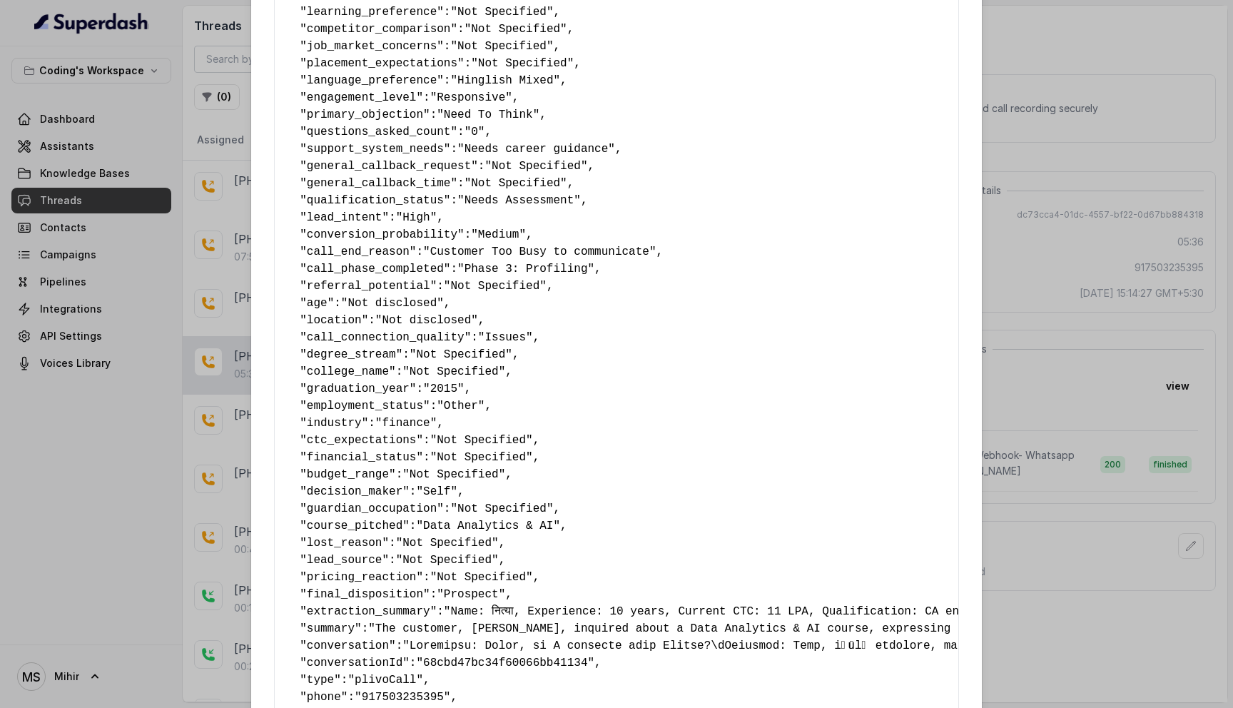
scroll to position [621, 0]
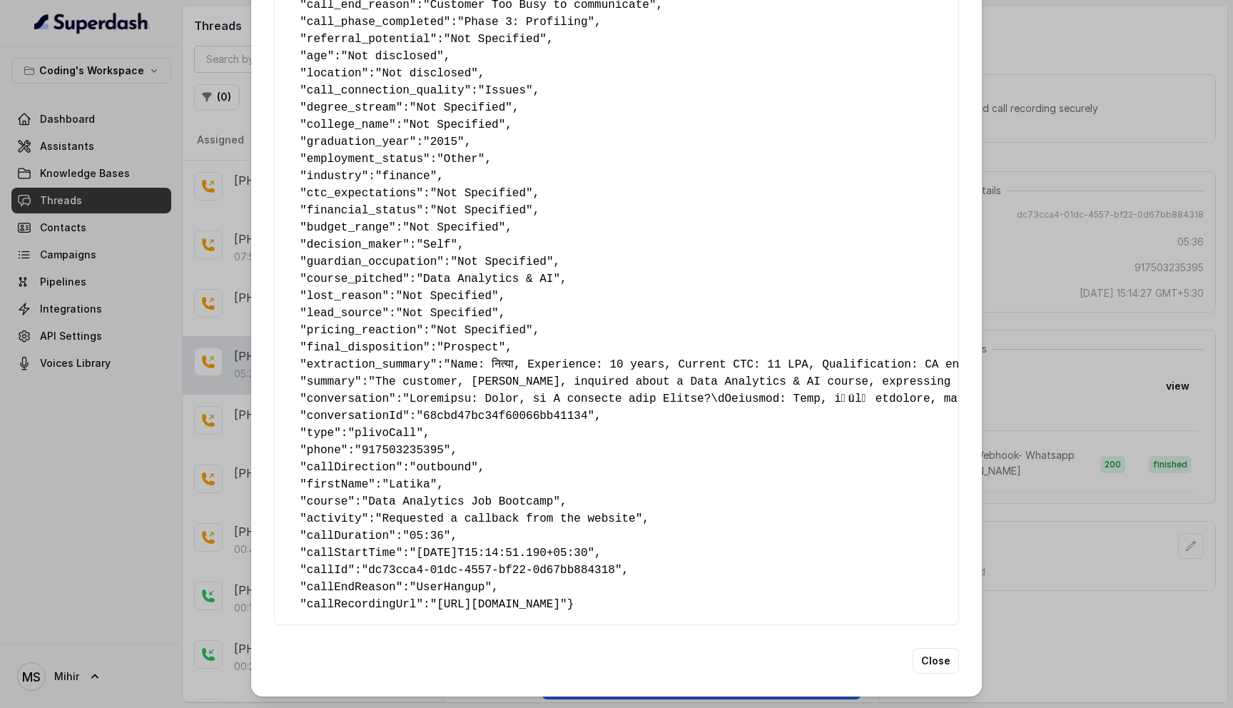
click at [472, 341] on span ""Prospect"" at bounding box center [471, 347] width 69 height 13
click at [921, 669] on button "Close" at bounding box center [936, 661] width 46 height 26
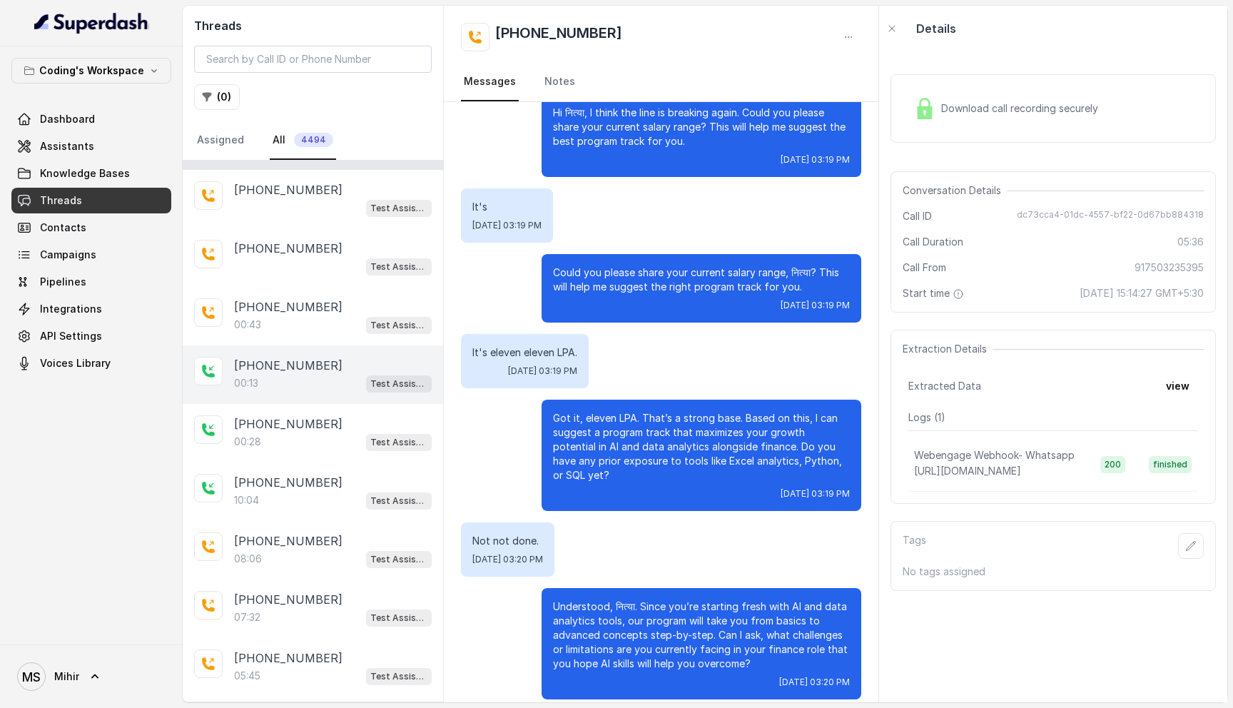
scroll to position [311, 0]
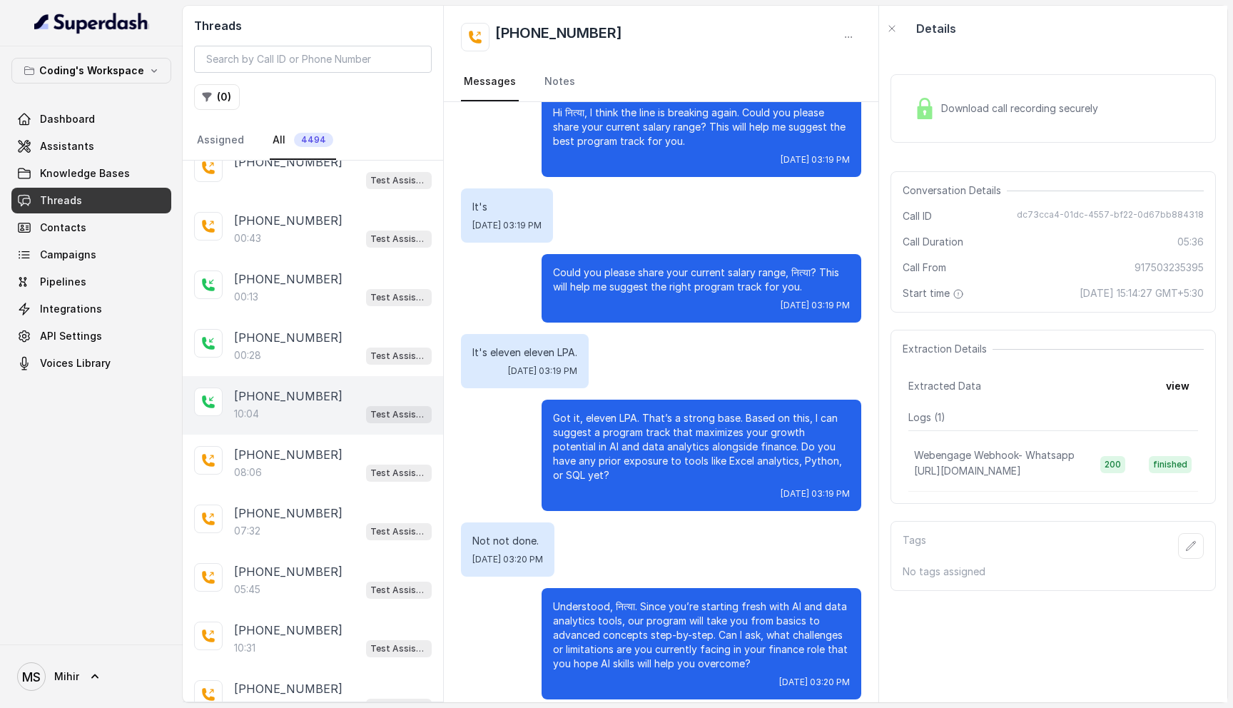
click at [290, 415] on div "10:04 Test Assistant-3" at bounding box center [333, 414] width 198 height 19
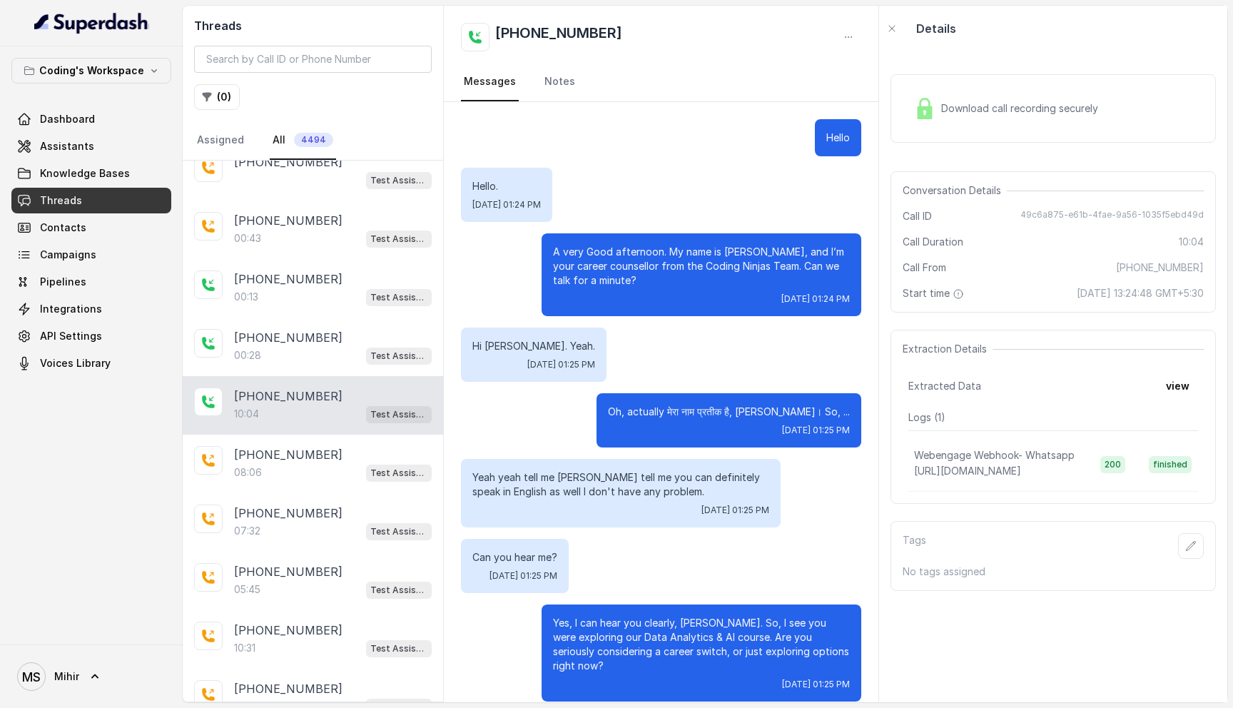
scroll to position [5046, 0]
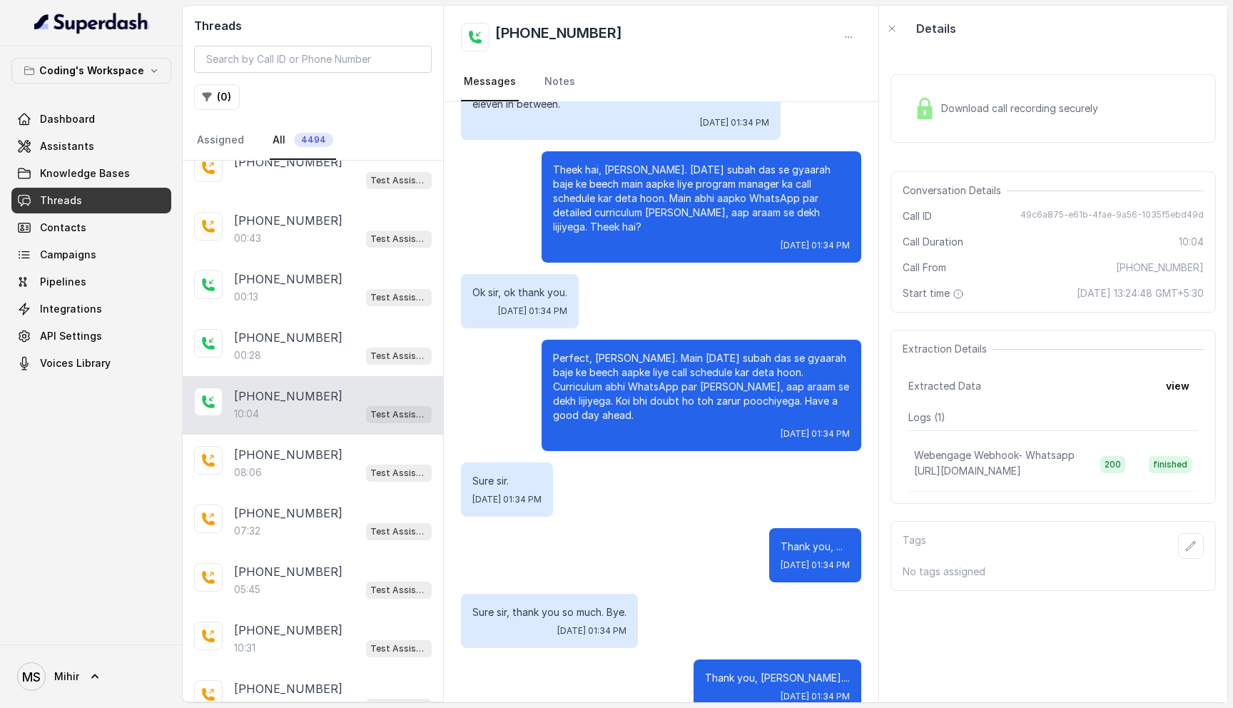
click at [728, 385] on p "Perfect, [PERSON_NAME]. Main [DATE] subah das se gyaarah baje ke beech aapke li…" at bounding box center [701, 386] width 297 height 71
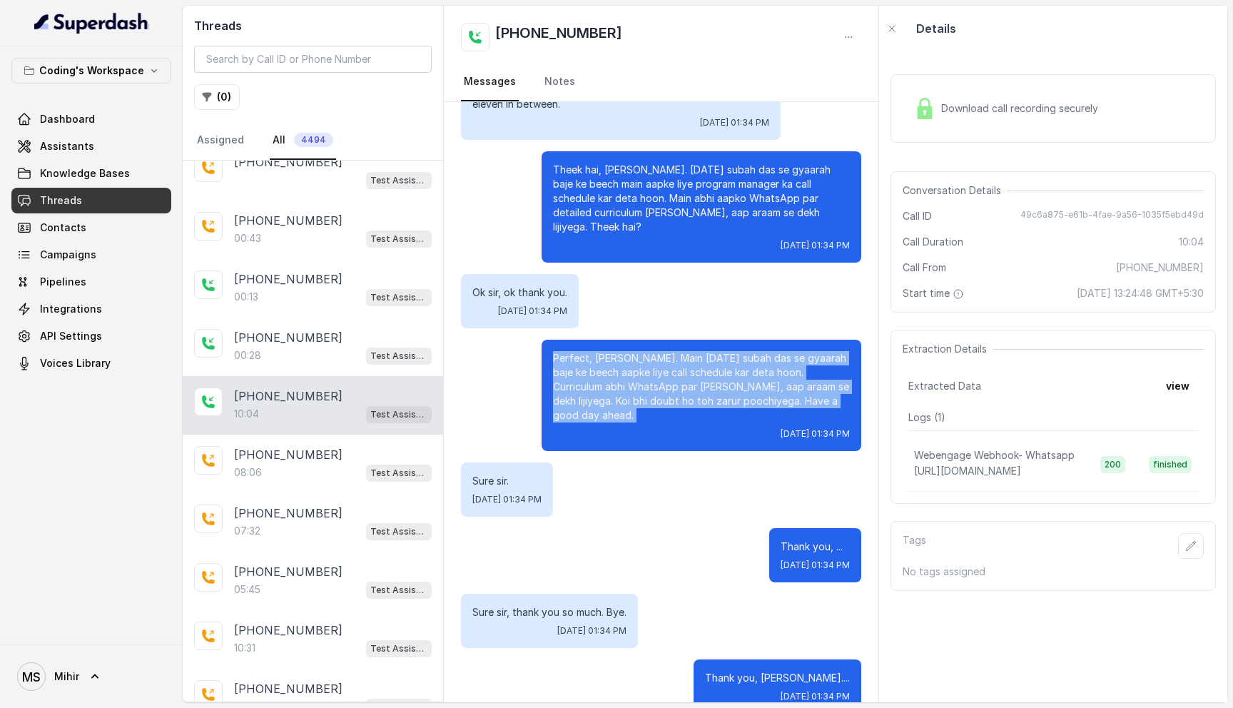
click at [728, 385] on p "Perfect, [PERSON_NAME]. Main [DATE] subah das se gyaarah baje ke beech aapke li…" at bounding box center [701, 386] width 297 height 71
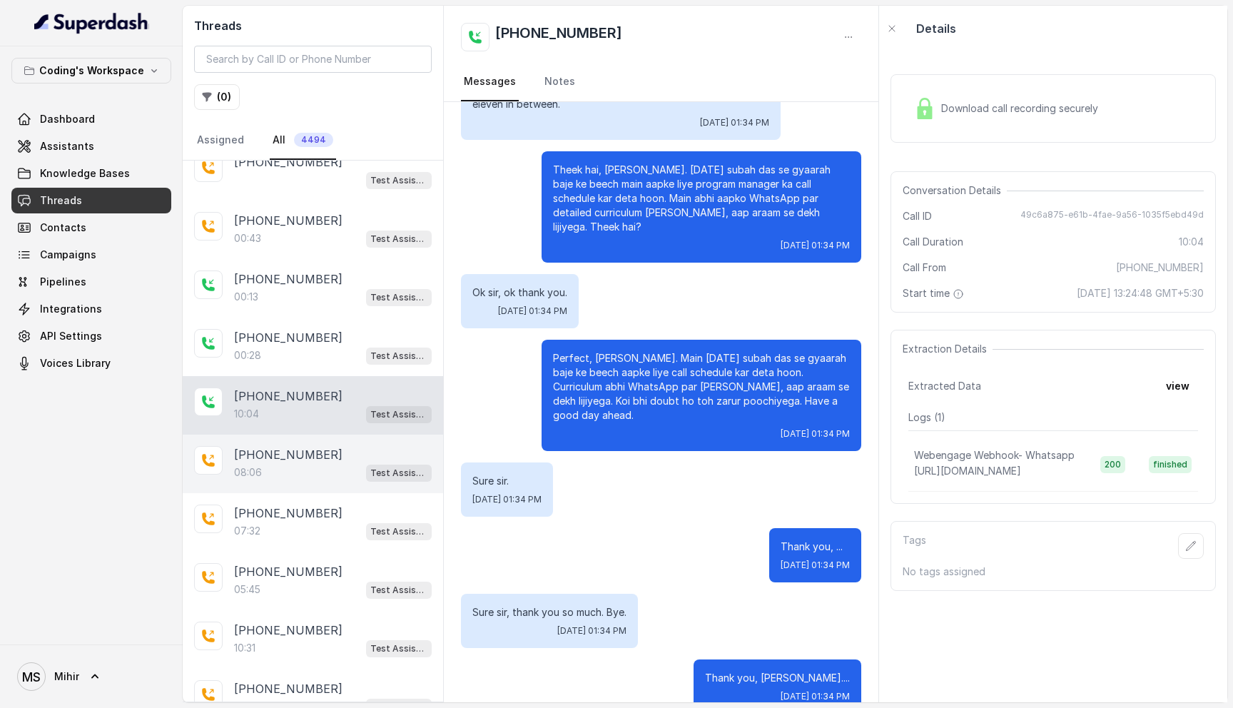
click at [281, 451] on p "[PHONE_NUMBER]" at bounding box center [288, 454] width 108 height 17
